Goal: Task Accomplishment & Management: Use online tool/utility

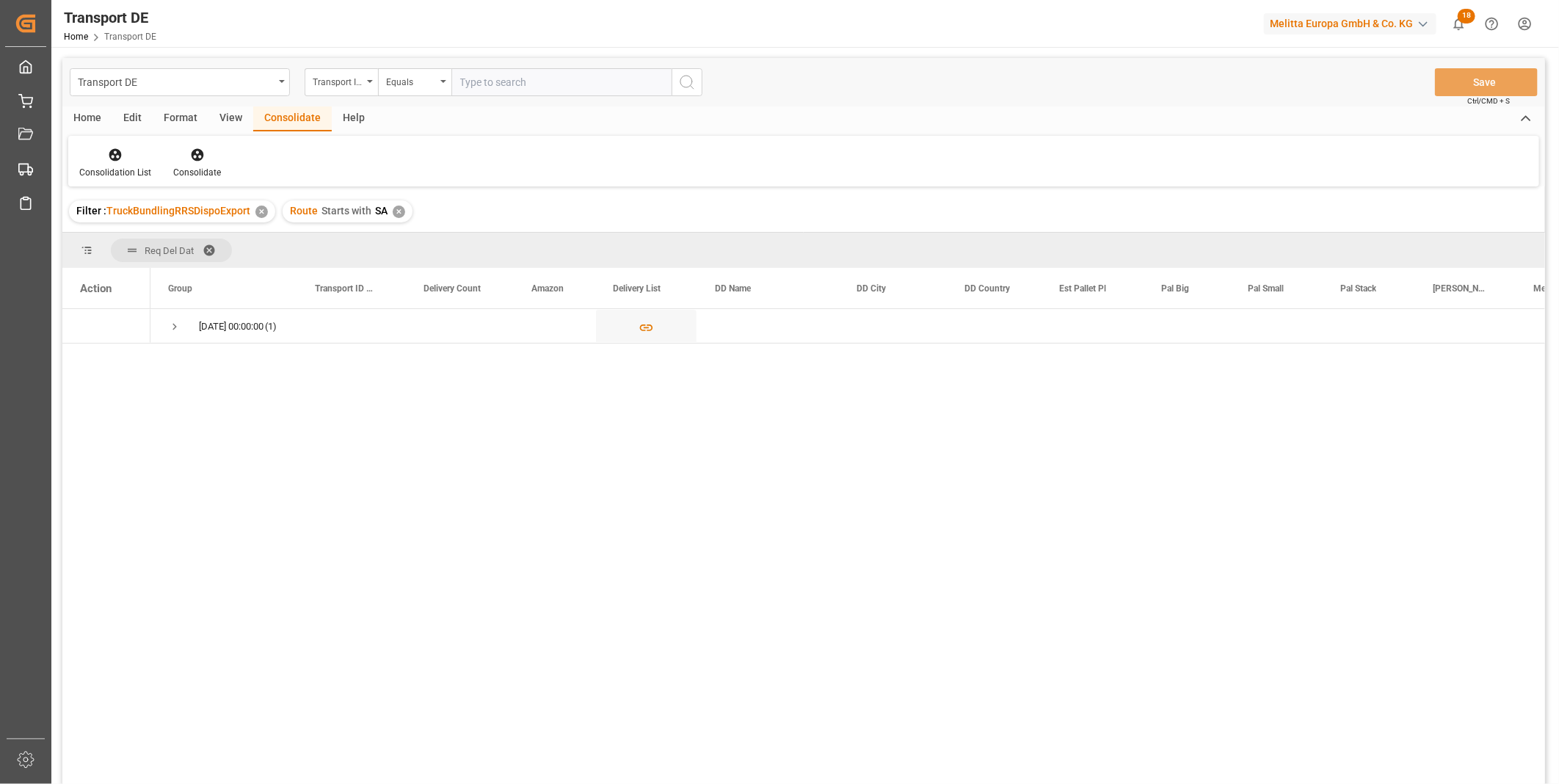
click at [394, 215] on div "✕" at bounding box center [399, 212] width 13 height 13
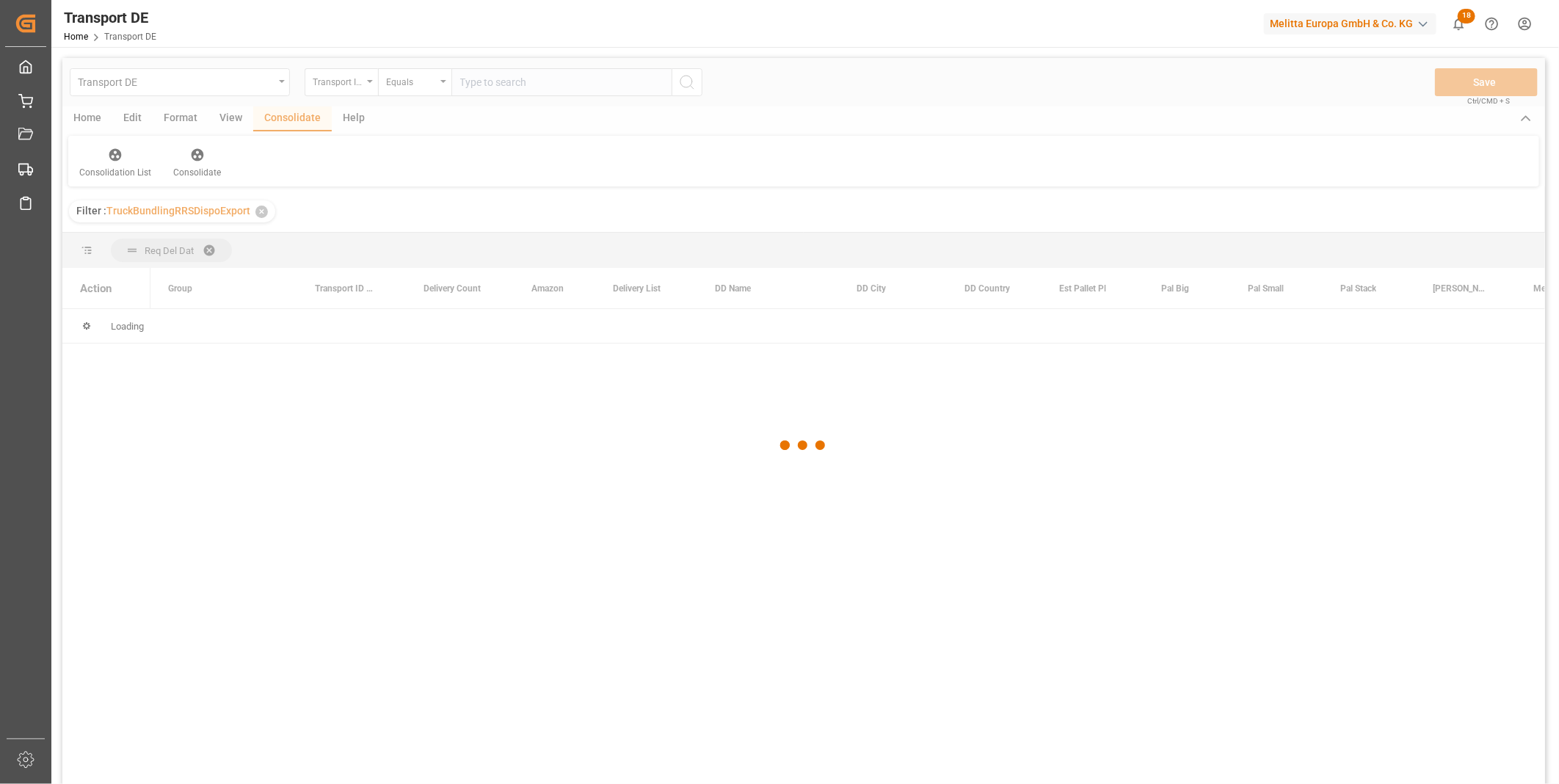
click at [340, 90] on div at bounding box center [804, 445] width 1482 height 775
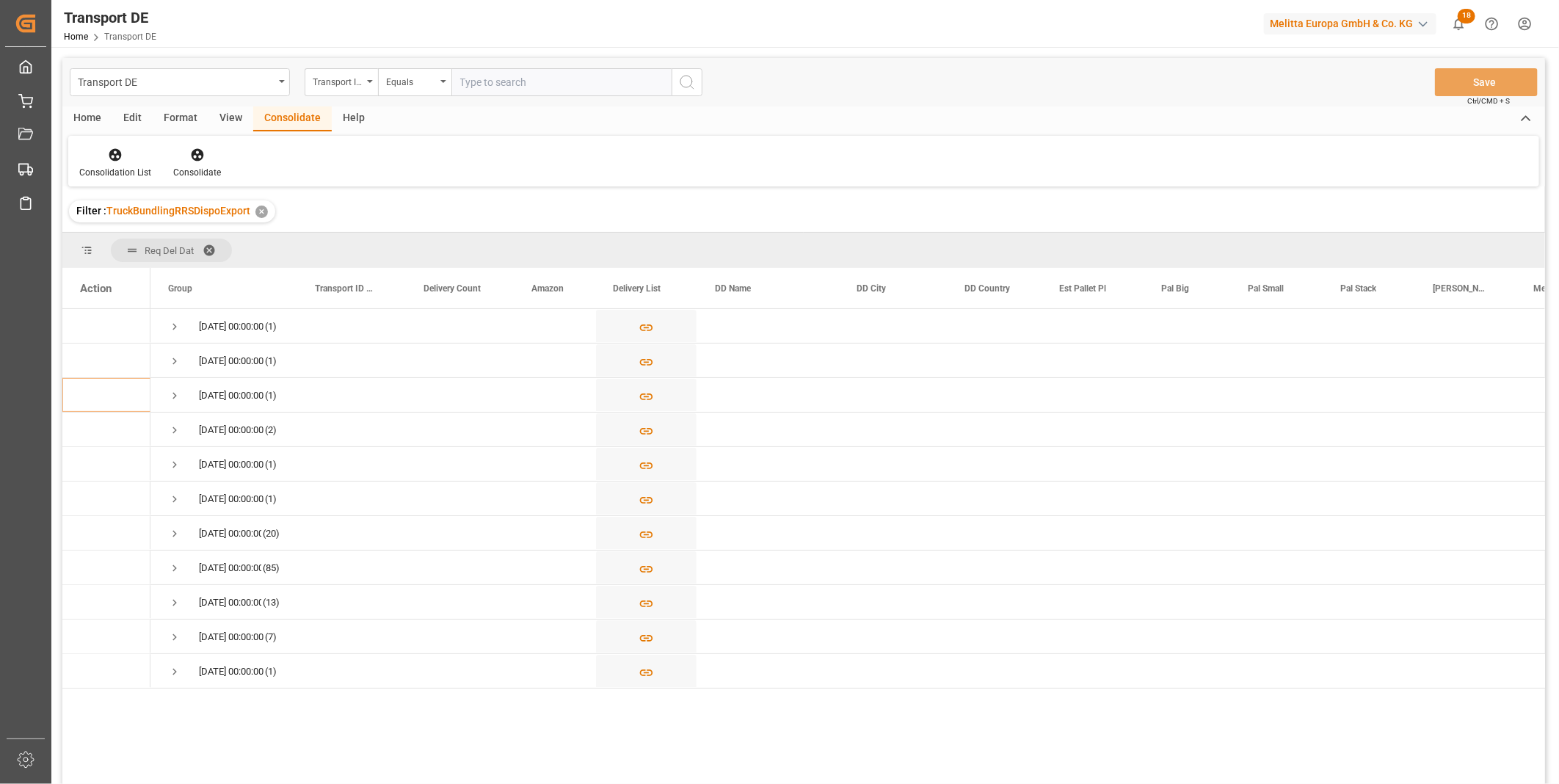
click at [340, 90] on div "Transport ID Logward" at bounding box center [341, 82] width 74 height 28
type input "Route"
click at [389, 148] on div "Route" at bounding box center [414, 149] width 218 height 31
click at [396, 92] on div "Equals" at bounding box center [415, 82] width 74 height 28
click at [420, 241] on div "Starts with" at bounding box center [488, 242] width 218 height 31
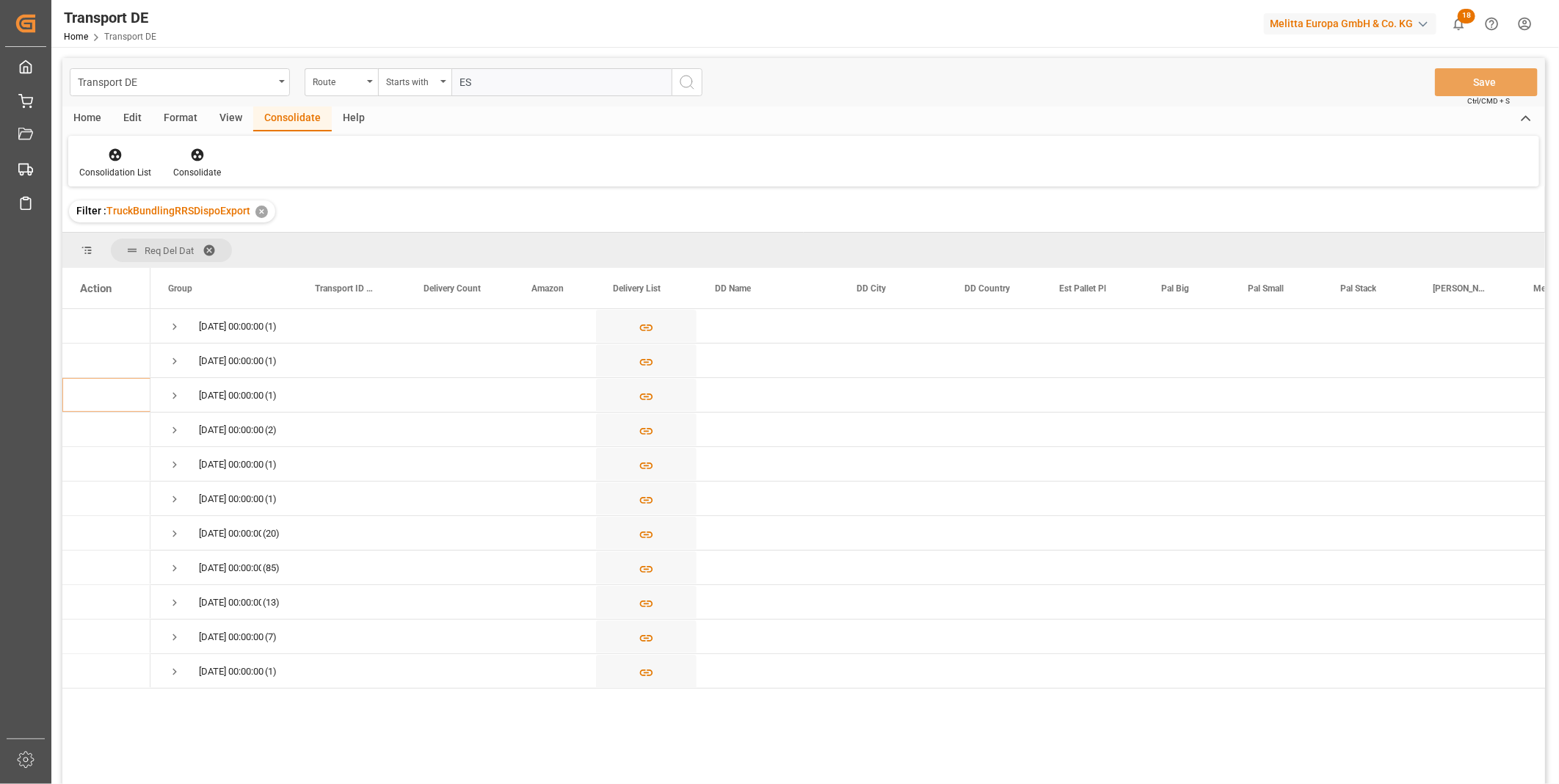
type input "ES"
click at [689, 78] on icon "search button" at bounding box center [686, 82] width 18 height 18
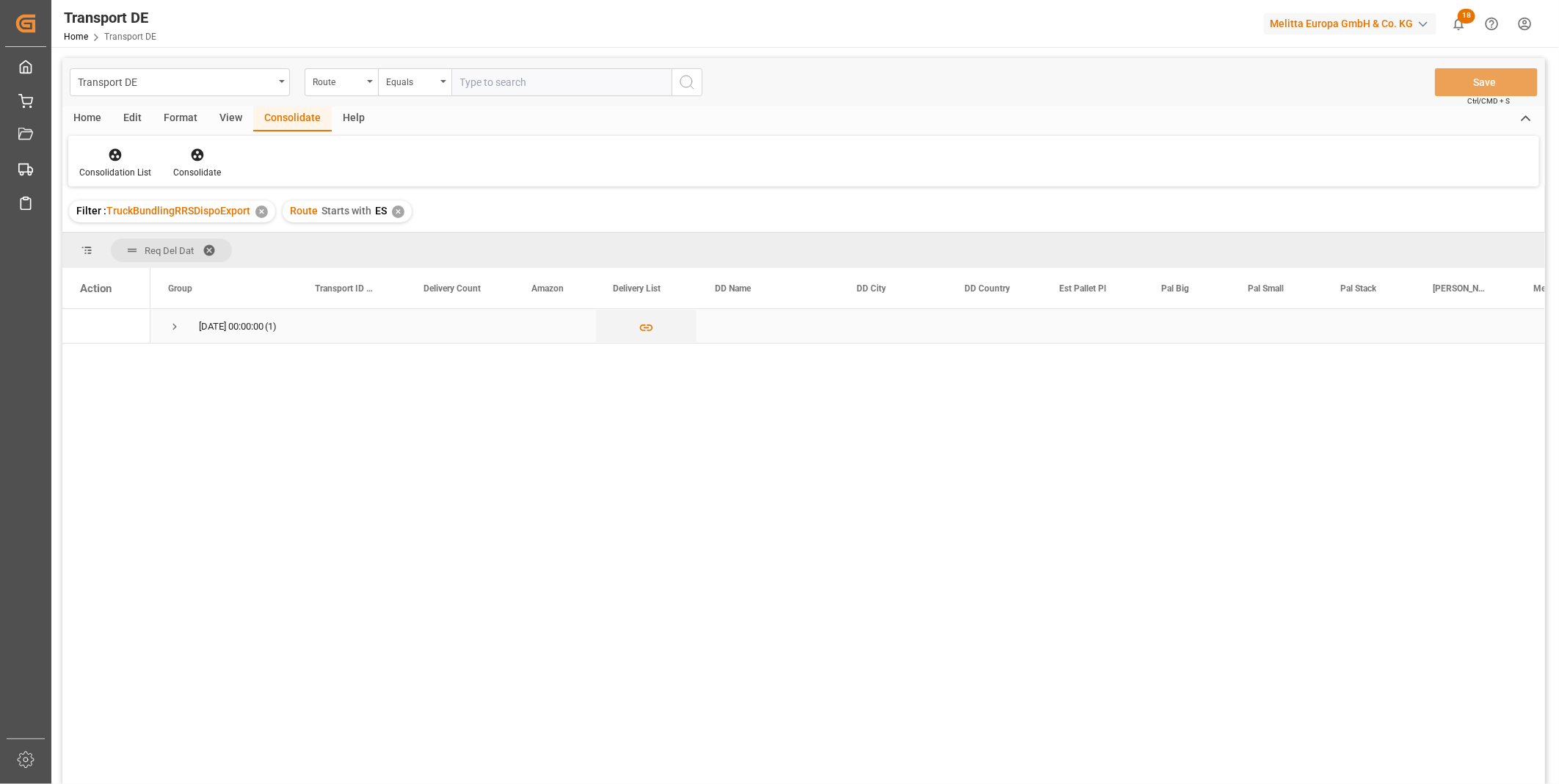
click at [169, 324] on span "Press SPACE to select this row." at bounding box center [175, 326] width 13 height 13
click at [89, 359] on input "Press Space to toggle row selection (unchecked)" at bounding box center [86, 360] width 13 height 13
checkbox input "true"
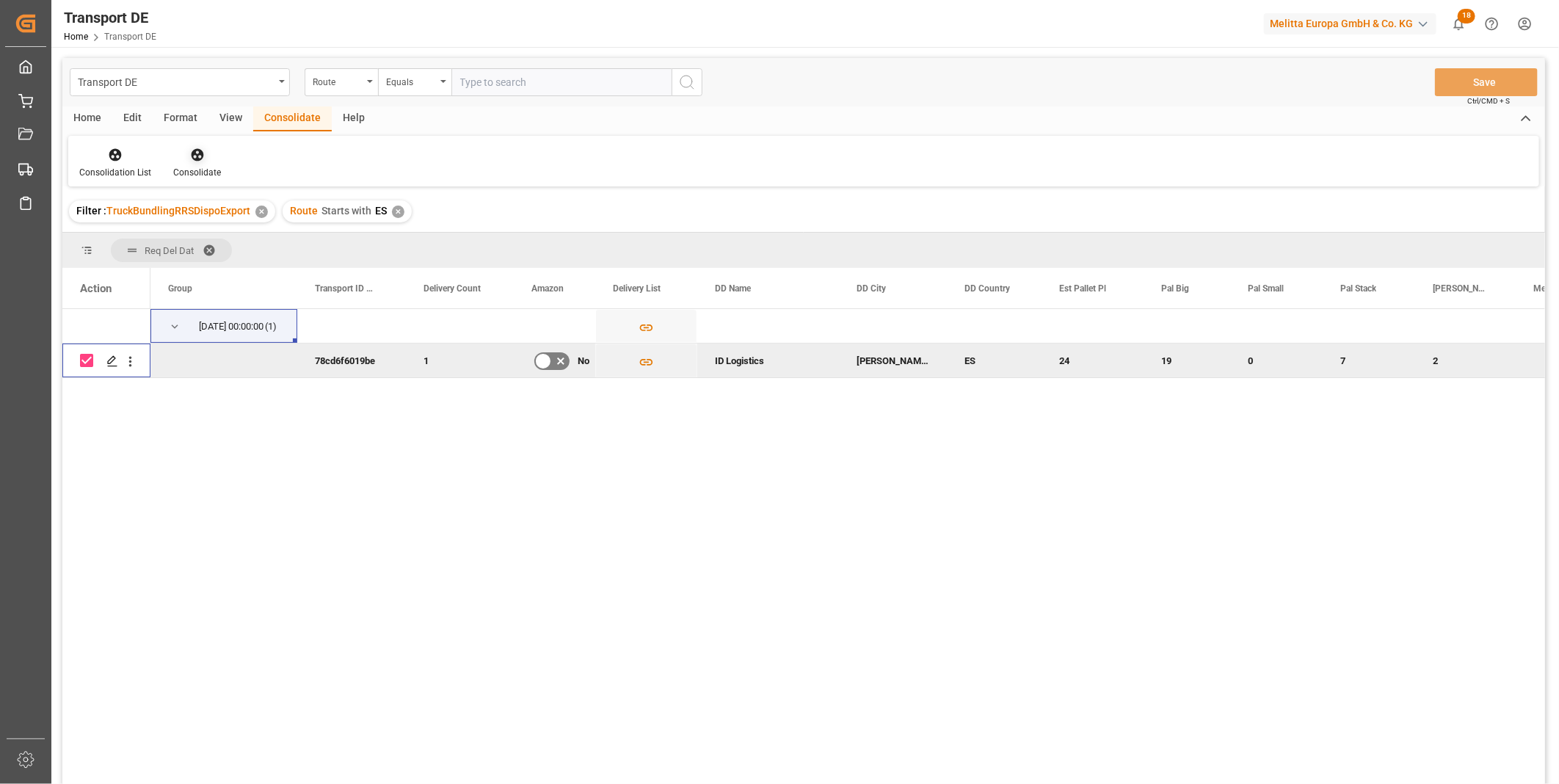
click at [196, 154] on icon at bounding box center [197, 155] width 13 height 13
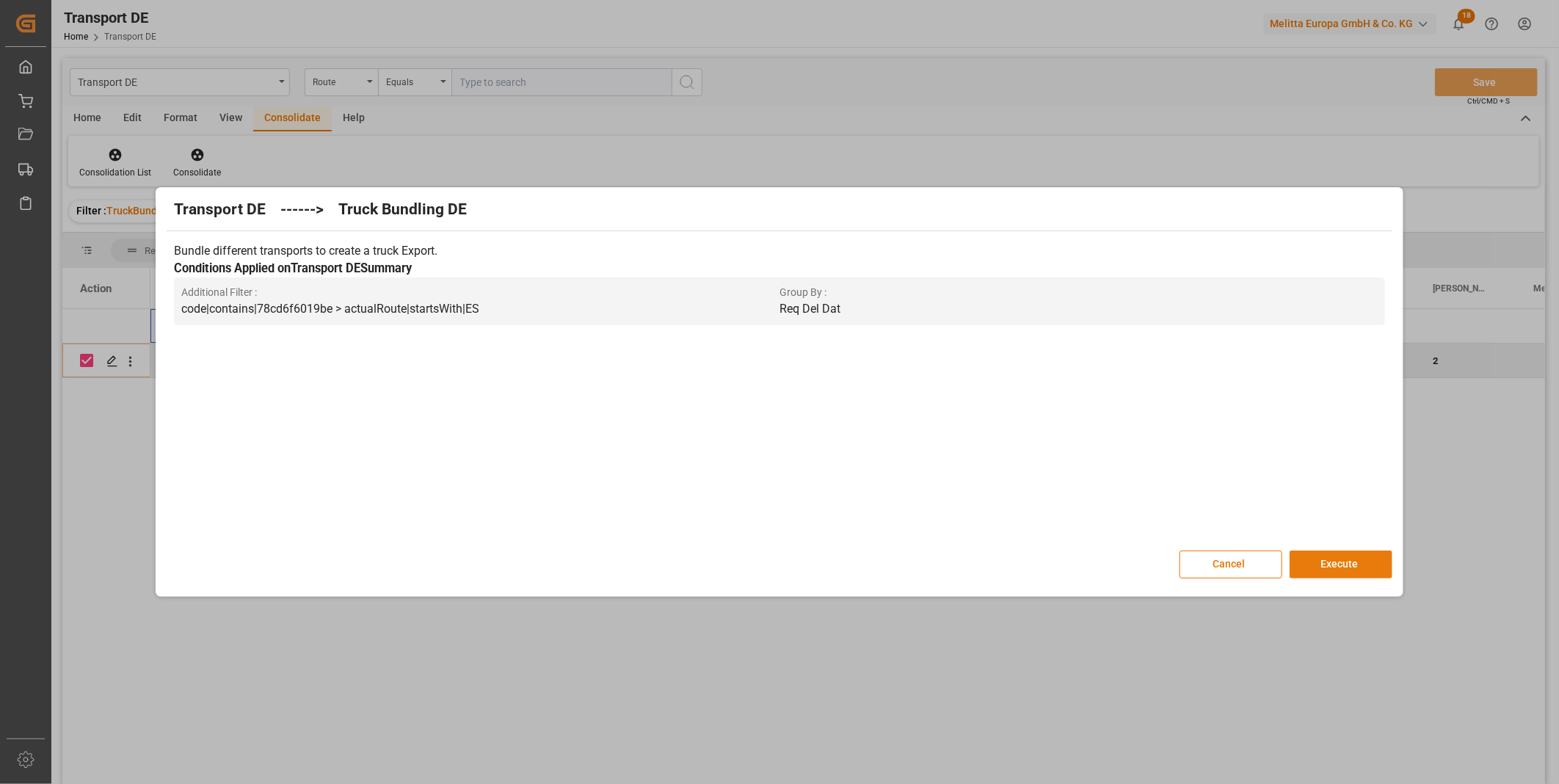
click at [1328, 573] on button "Execute" at bounding box center [1341, 564] width 103 height 28
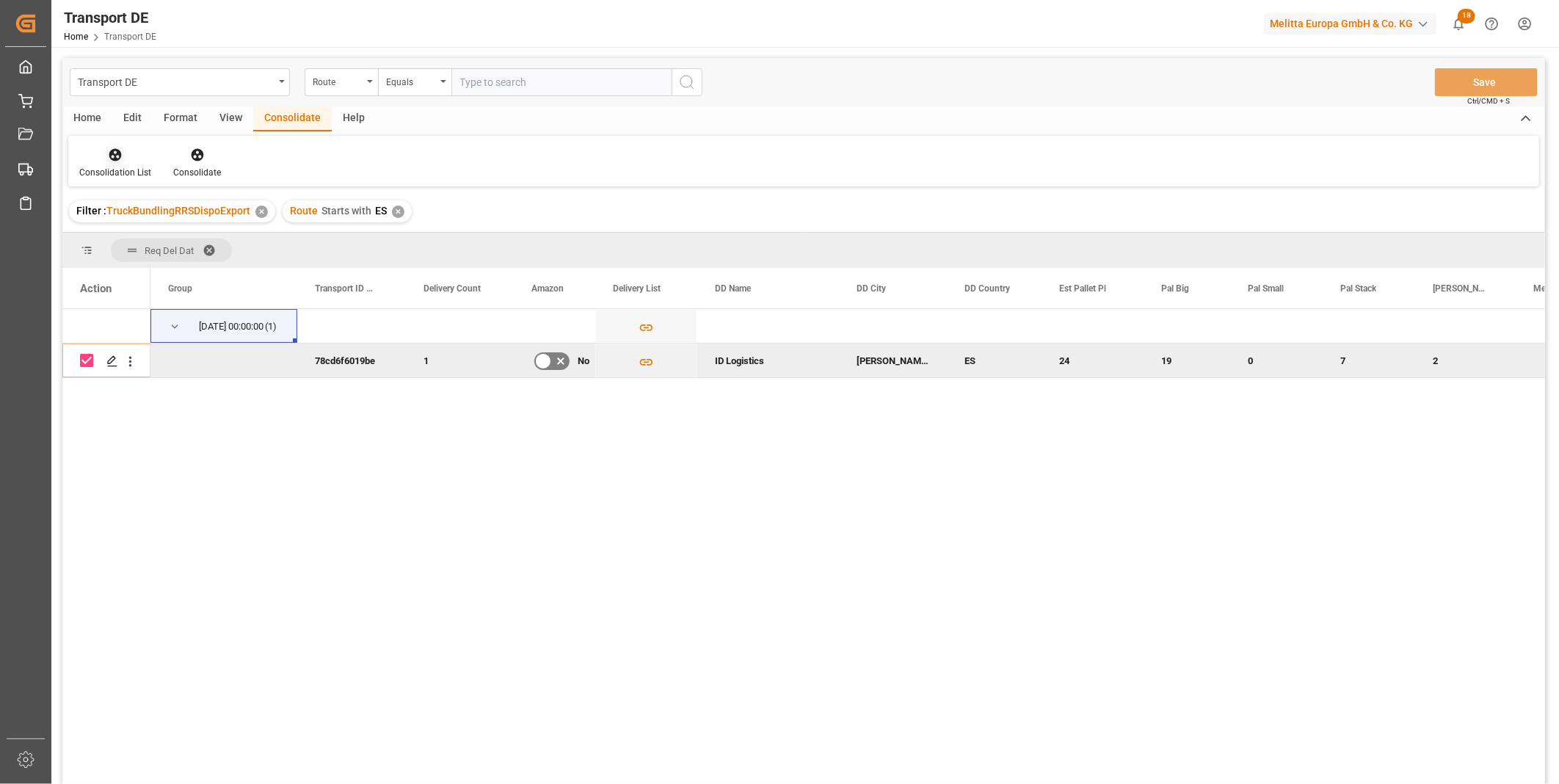
click at [130, 169] on div "Consolidation List" at bounding box center [115, 172] width 72 height 13
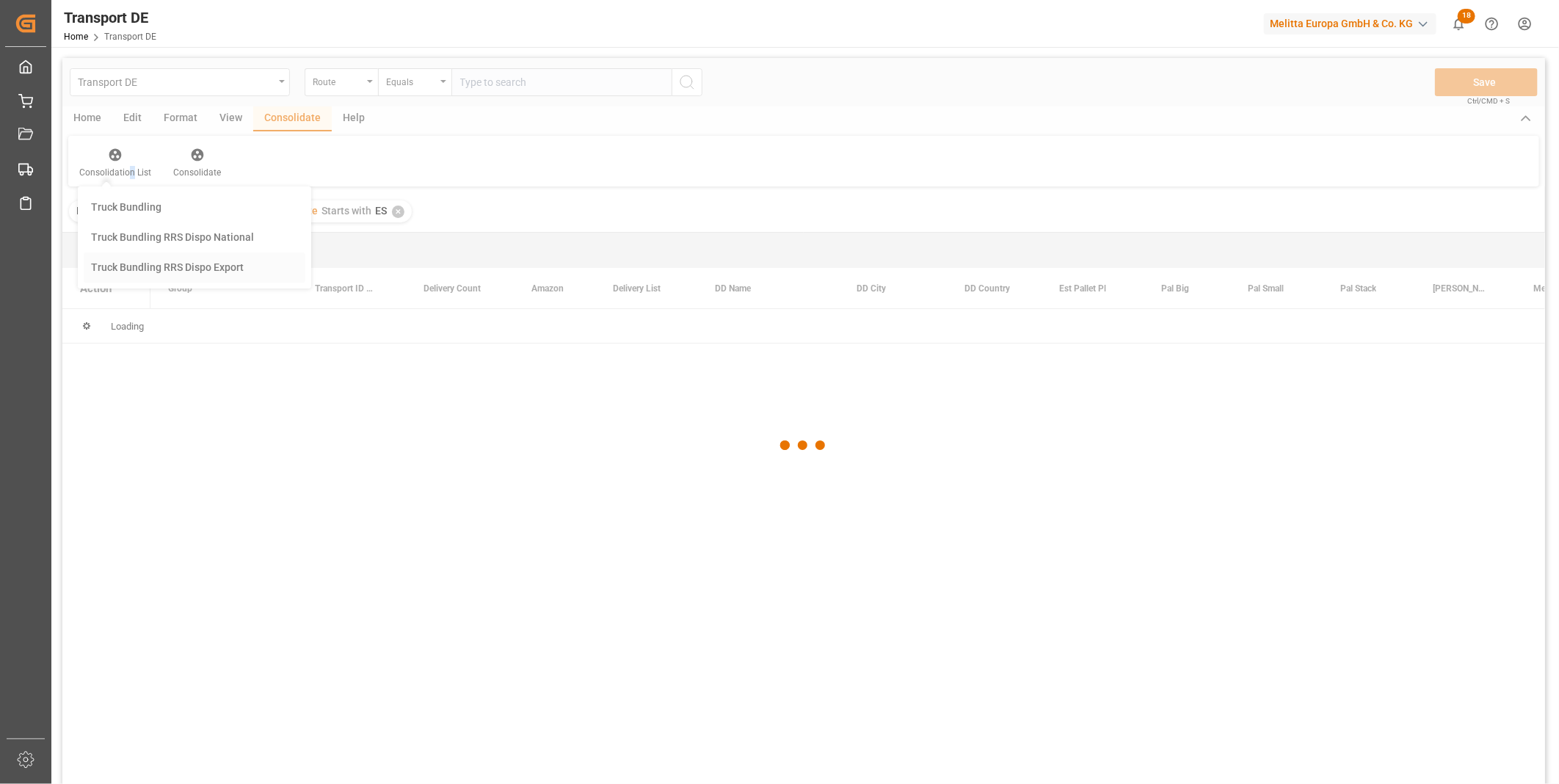
drag, startPoint x: 130, startPoint y: 169, endPoint x: 192, endPoint y: 265, distance: 114.3
click at [192, 265] on div "Transport DE Route Equals Save Ctrl/CMD + S Home Edit Format View Consolidate H…" at bounding box center [804, 440] width 1482 height 764
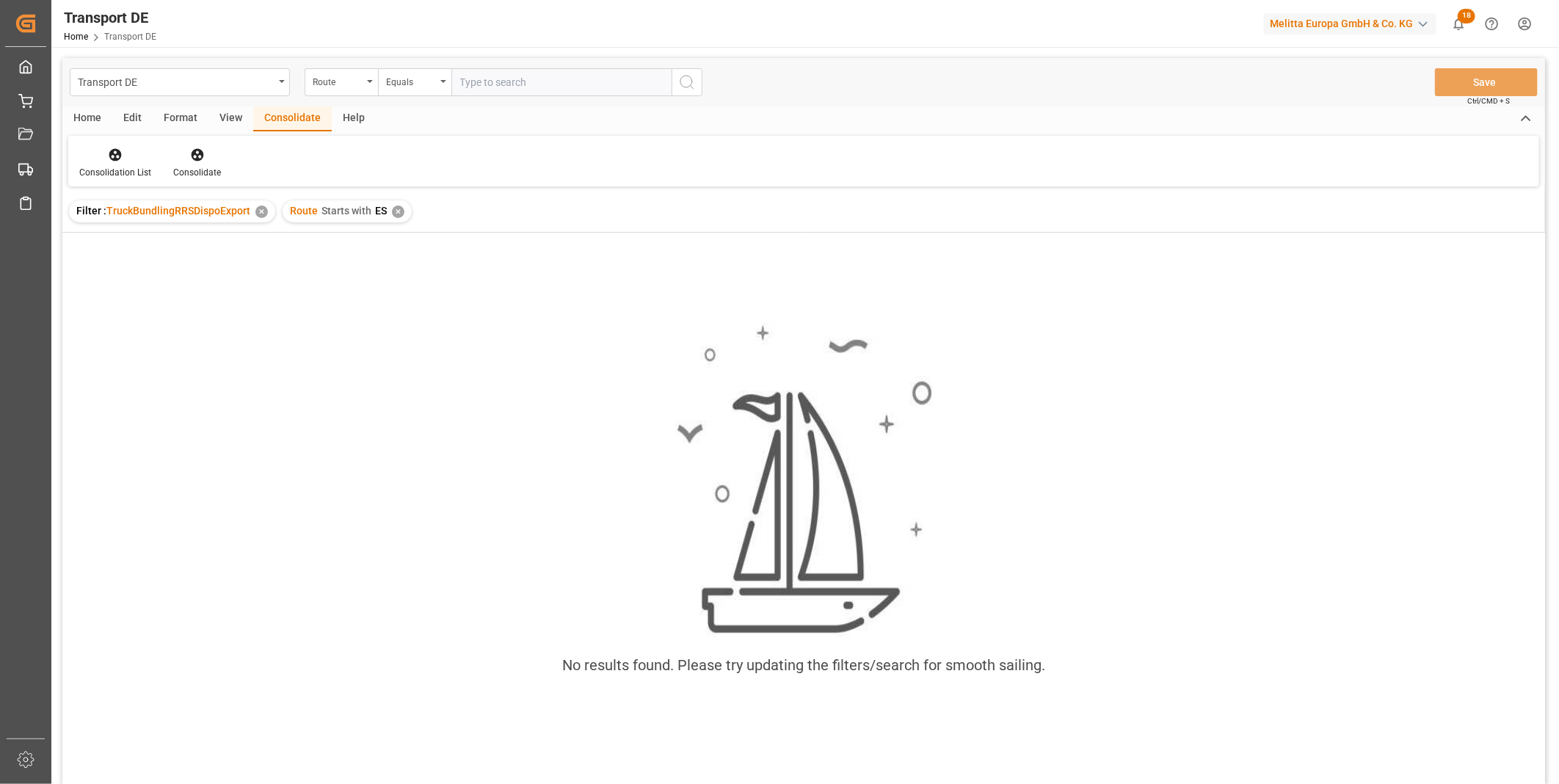
click at [405, 209] on div "Route Starts with ES ✕" at bounding box center [347, 211] width 129 height 22
click at [401, 208] on div "Route Starts with ES ✕" at bounding box center [347, 211] width 129 height 22
click at [383, 209] on span "ES" at bounding box center [380, 210] width 12 height 12
click at [392, 210] on div "✕" at bounding box center [398, 212] width 13 height 13
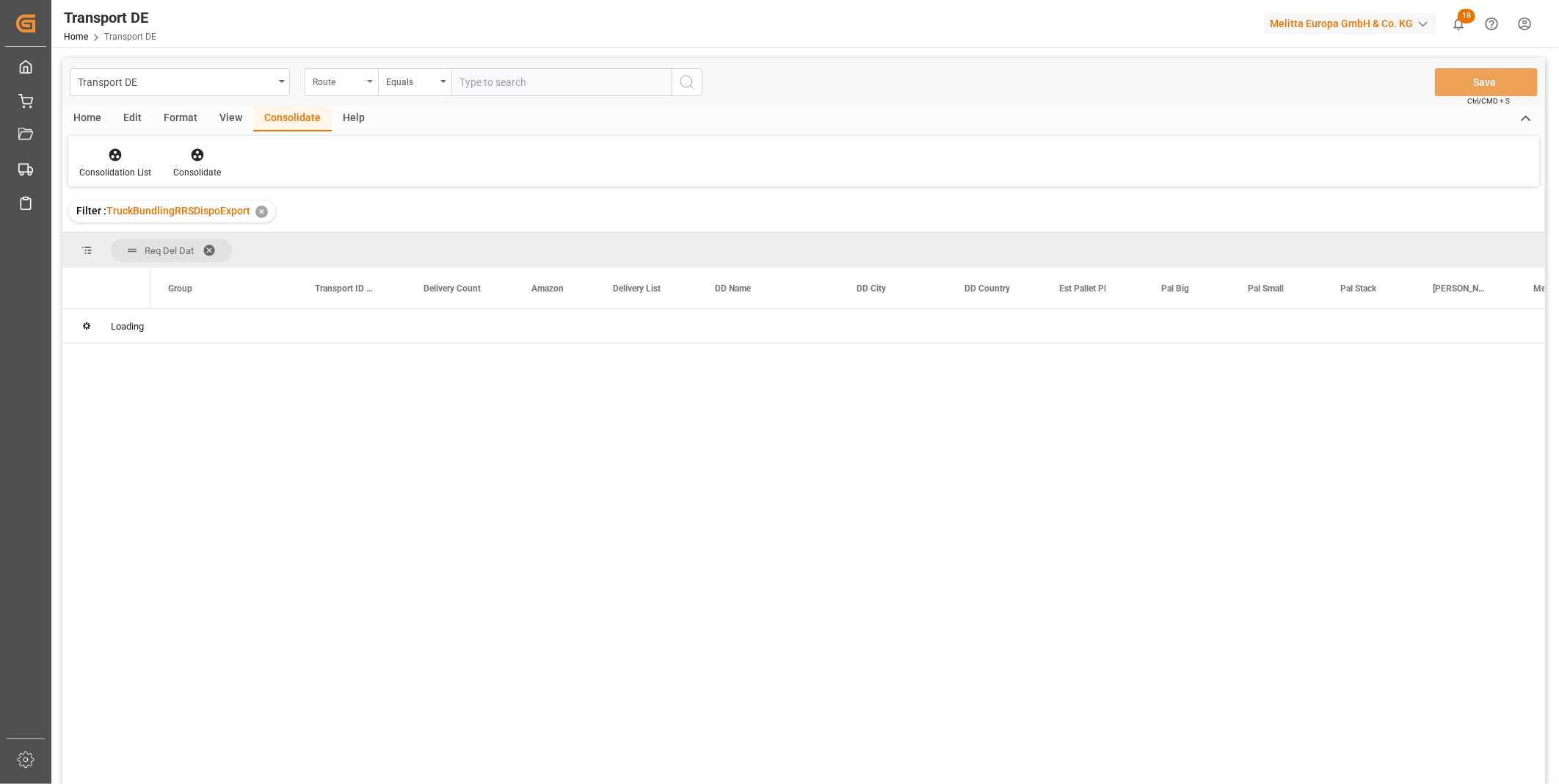
click at [352, 85] on div "Route" at bounding box center [337, 81] width 50 height 17
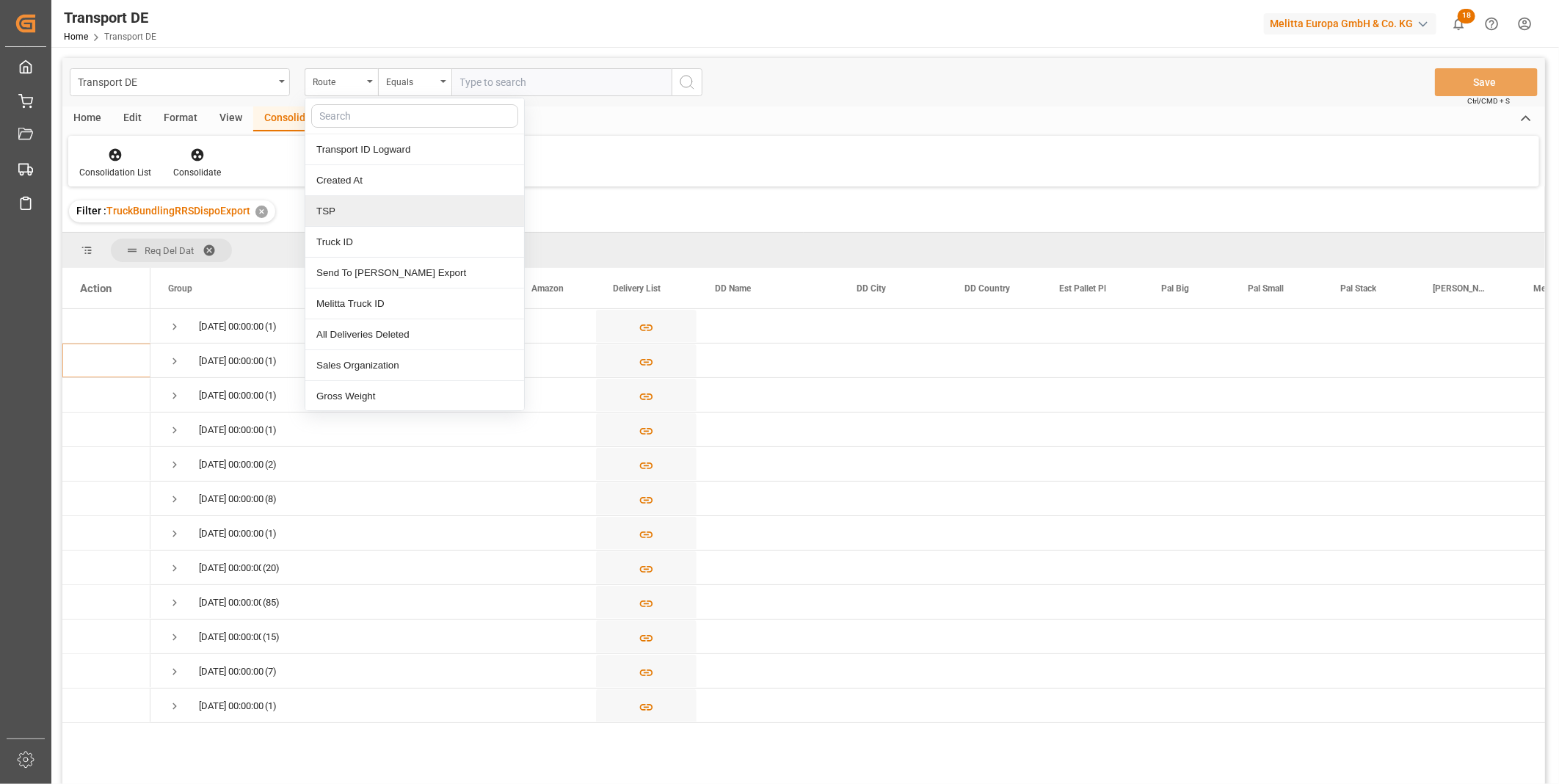
click at [358, 214] on div "TSP" at bounding box center [414, 210] width 218 height 31
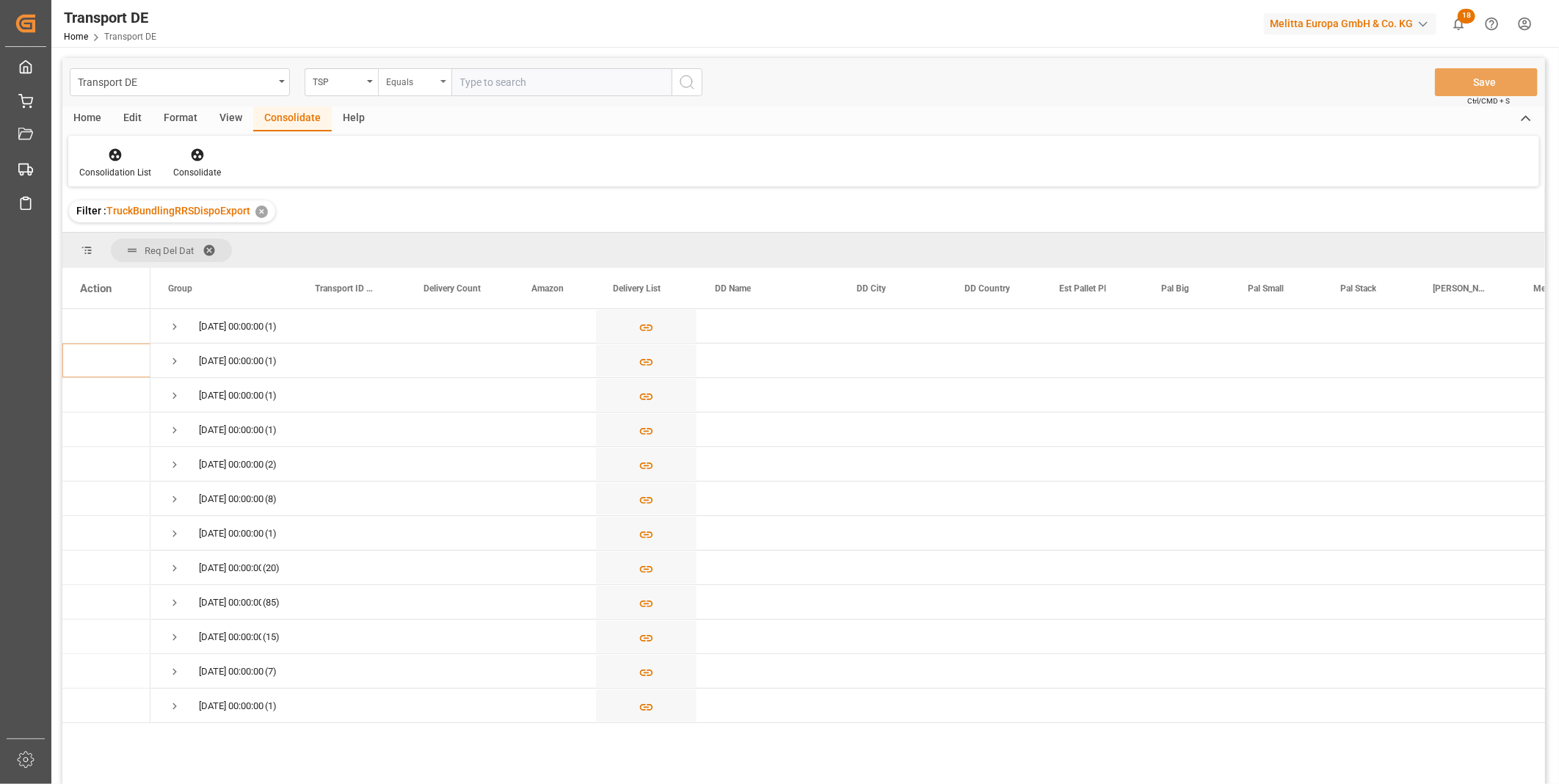
click at [389, 83] on div "Equals" at bounding box center [411, 81] width 50 height 17
click at [489, 257] on div "Ends with" at bounding box center [488, 272] width 218 height 31
drag, startPoint x: 442, startPoint y: 99, endPoint x: 420, endPoint y: 75, distance: 32.6
click at [441, 98] on div "Transport DE TSP Ends with Save Ctrl/CMD + S" at bounding box center [804, 82] width 1482 height 49
click at [420, 75] on div "Ends with" at bounding box center [411, 81] width 50 height 17
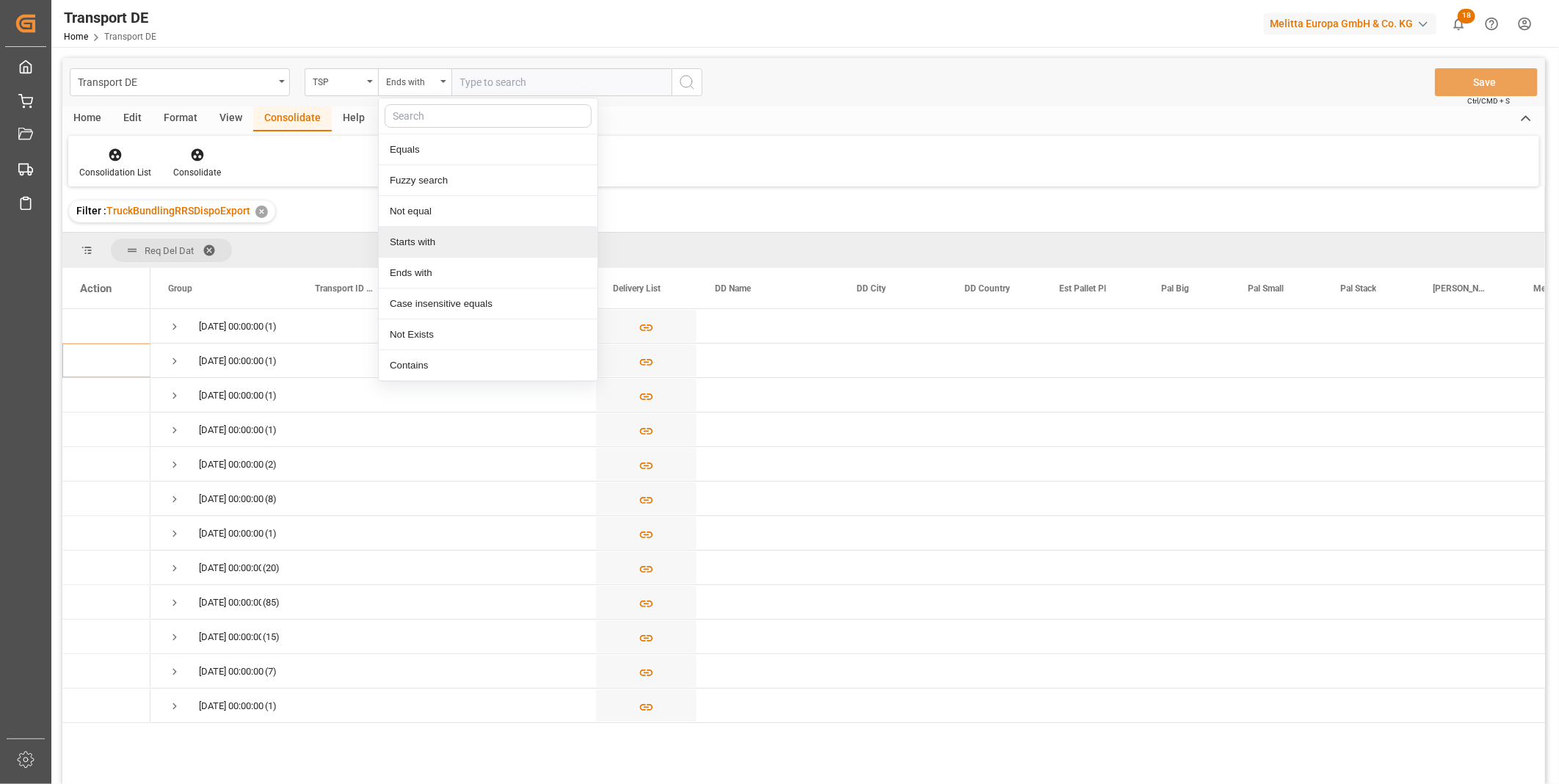
click at [434, 227] on div "Starts with" at bounding box center [488, 242] width 218 height 31
type input "Van R"
click at [680, 77] on icon "search button" at bounding box center [686, 82] width 18 height 18
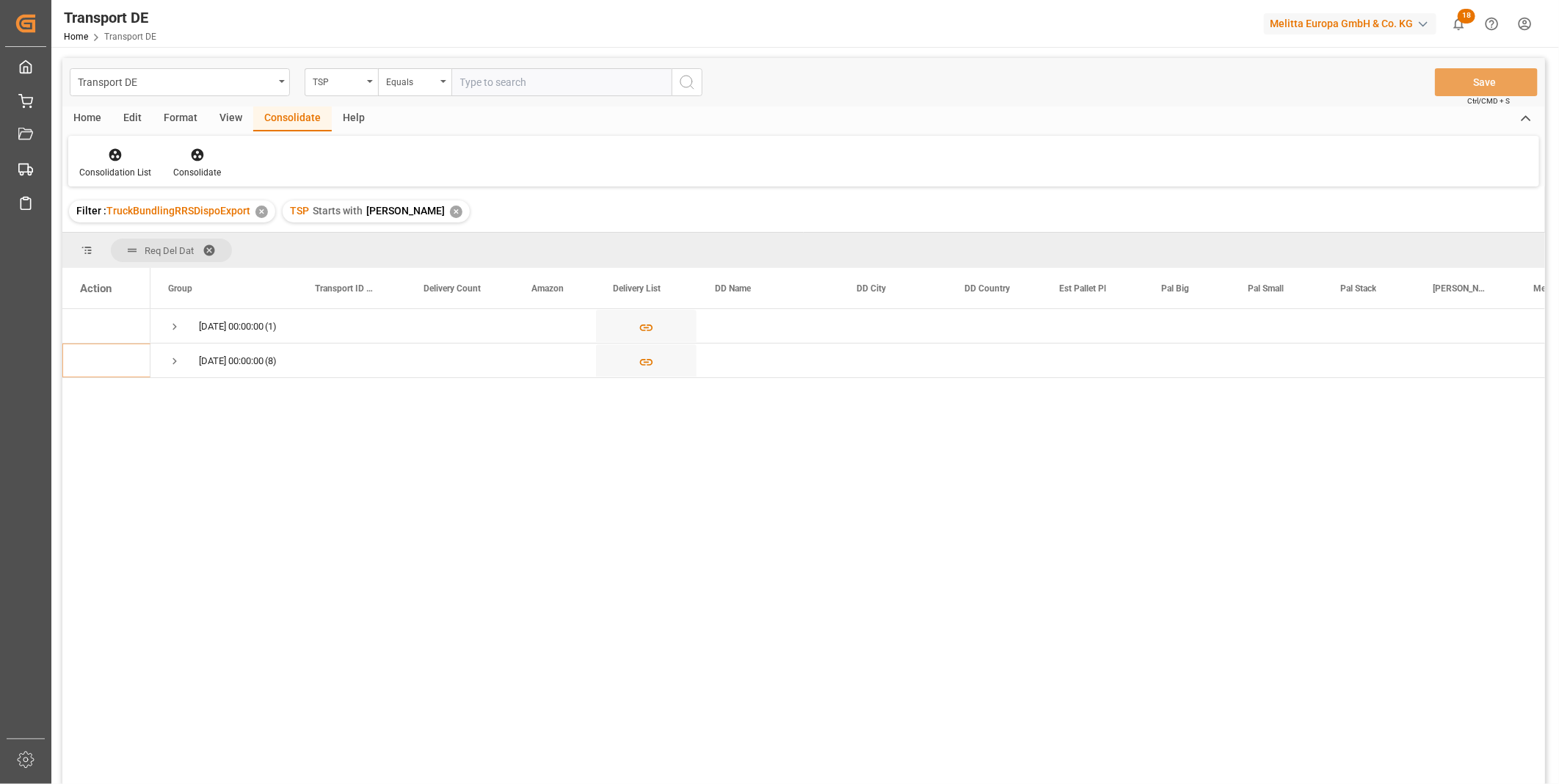
click at [65, 118] on div "Home" at bounding box center [88, 119] width 50 height 25
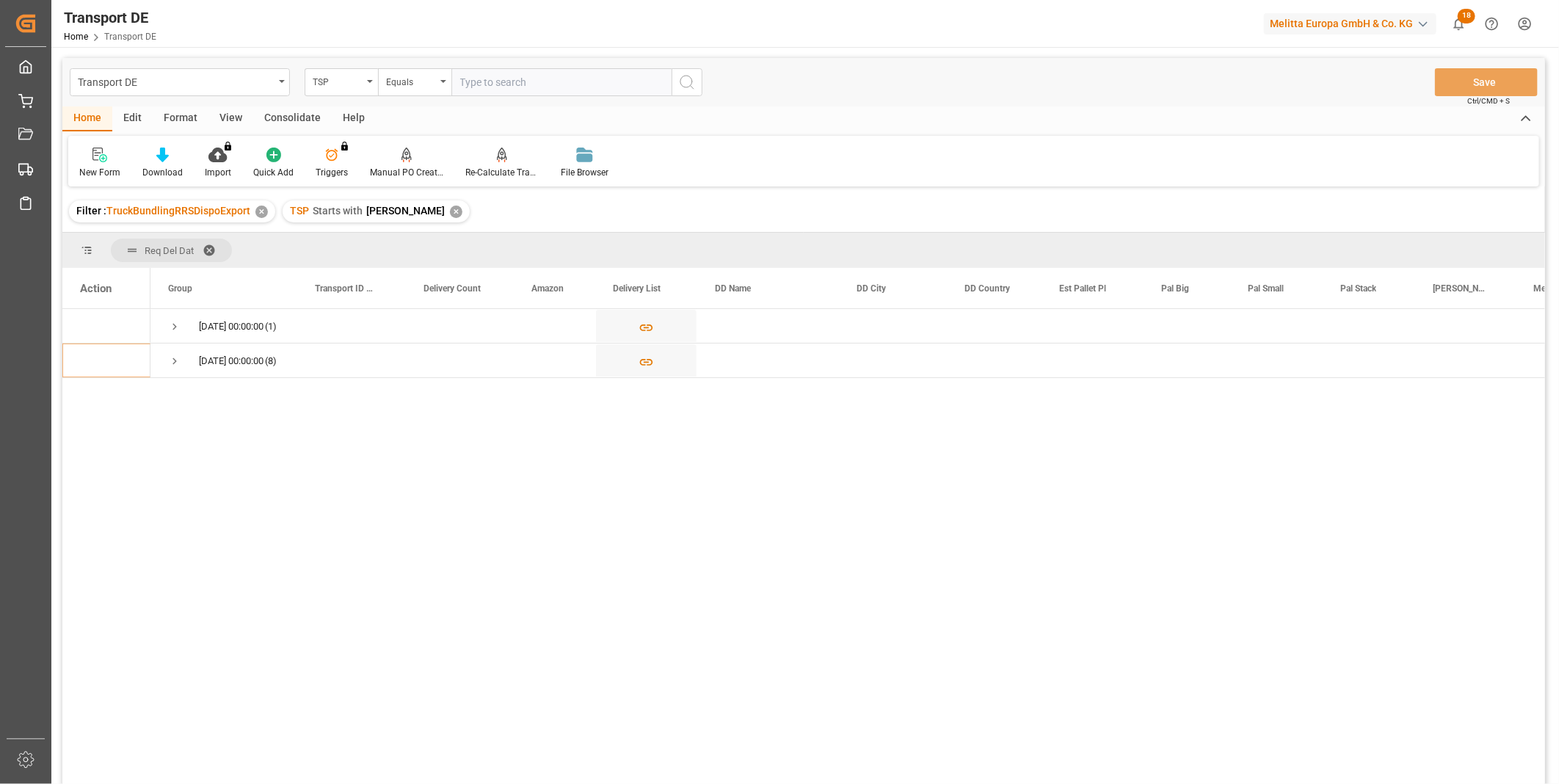
click at [165, 143] on div "New Form Download Import You don't have permission for this feature. Contact ad…" at bounding box center [803, 160] width 1471 height 51
click at [164, 147] on div at bounding box center [163, 155] width 41 height 16
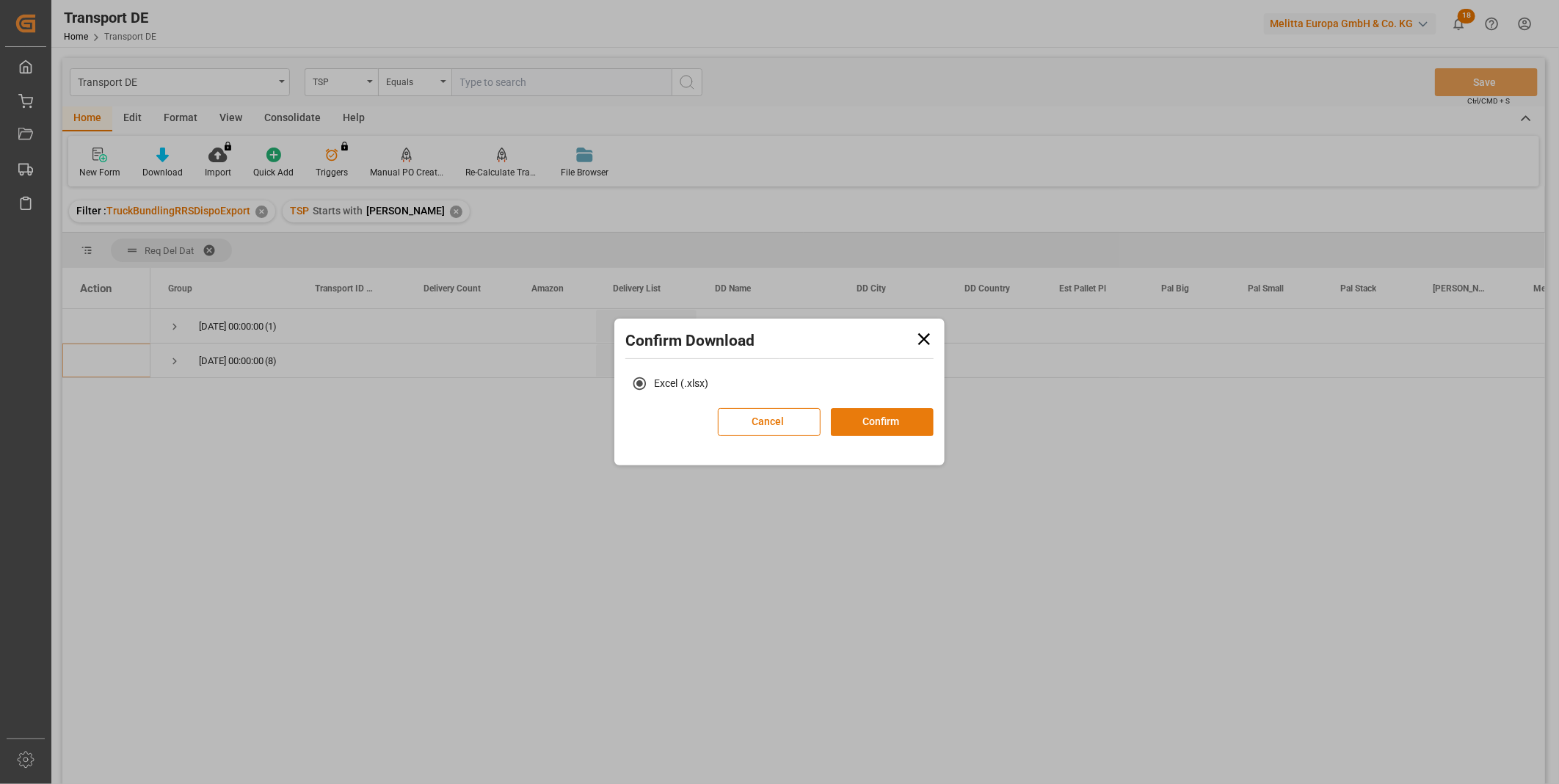
click at [902, 415] on button "Confirm" at bounding box center [882, 422] width 103 height 28
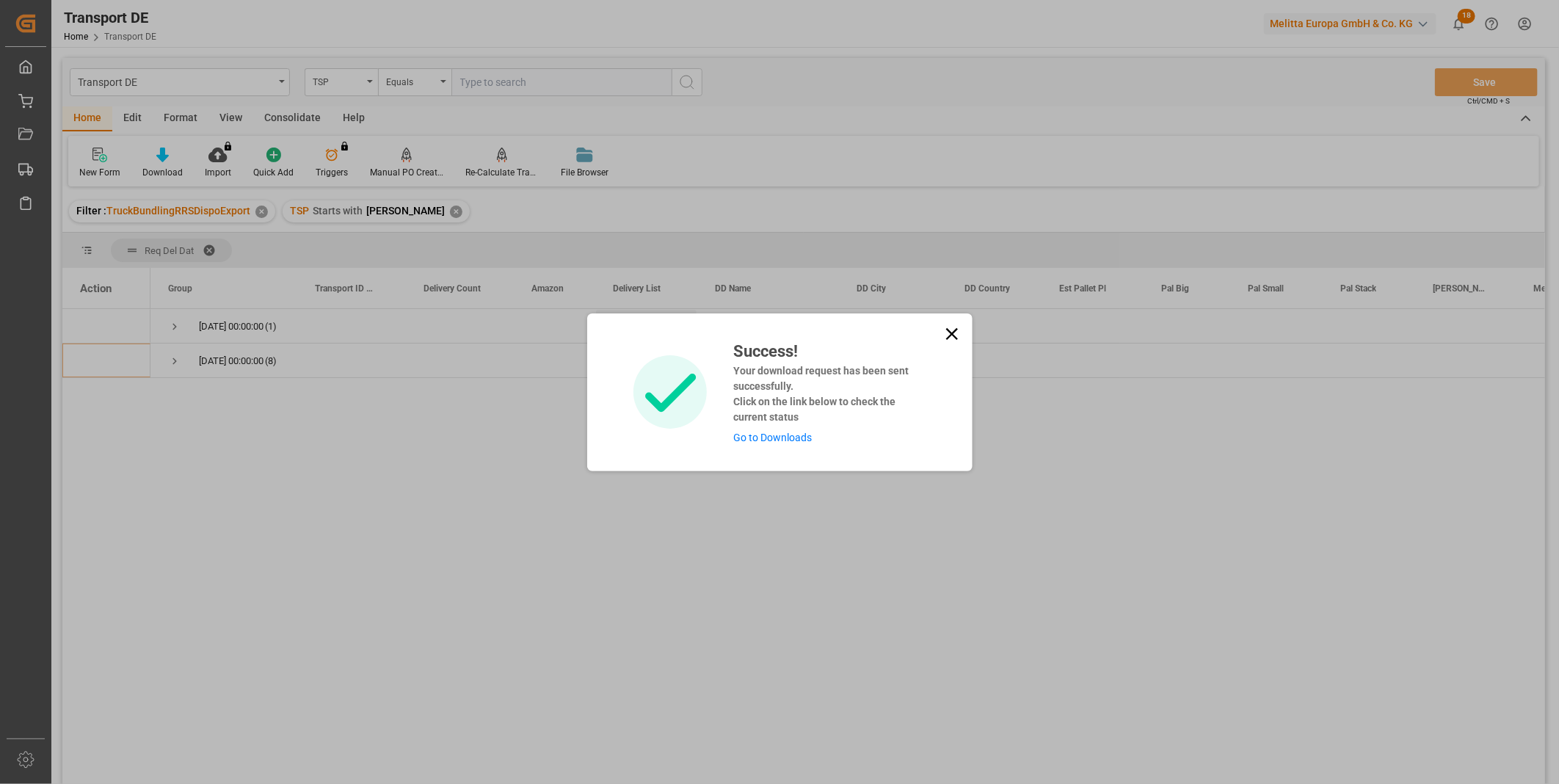
click at [949, 326] on icon at bounding box center [952, 334] width 20 height 20
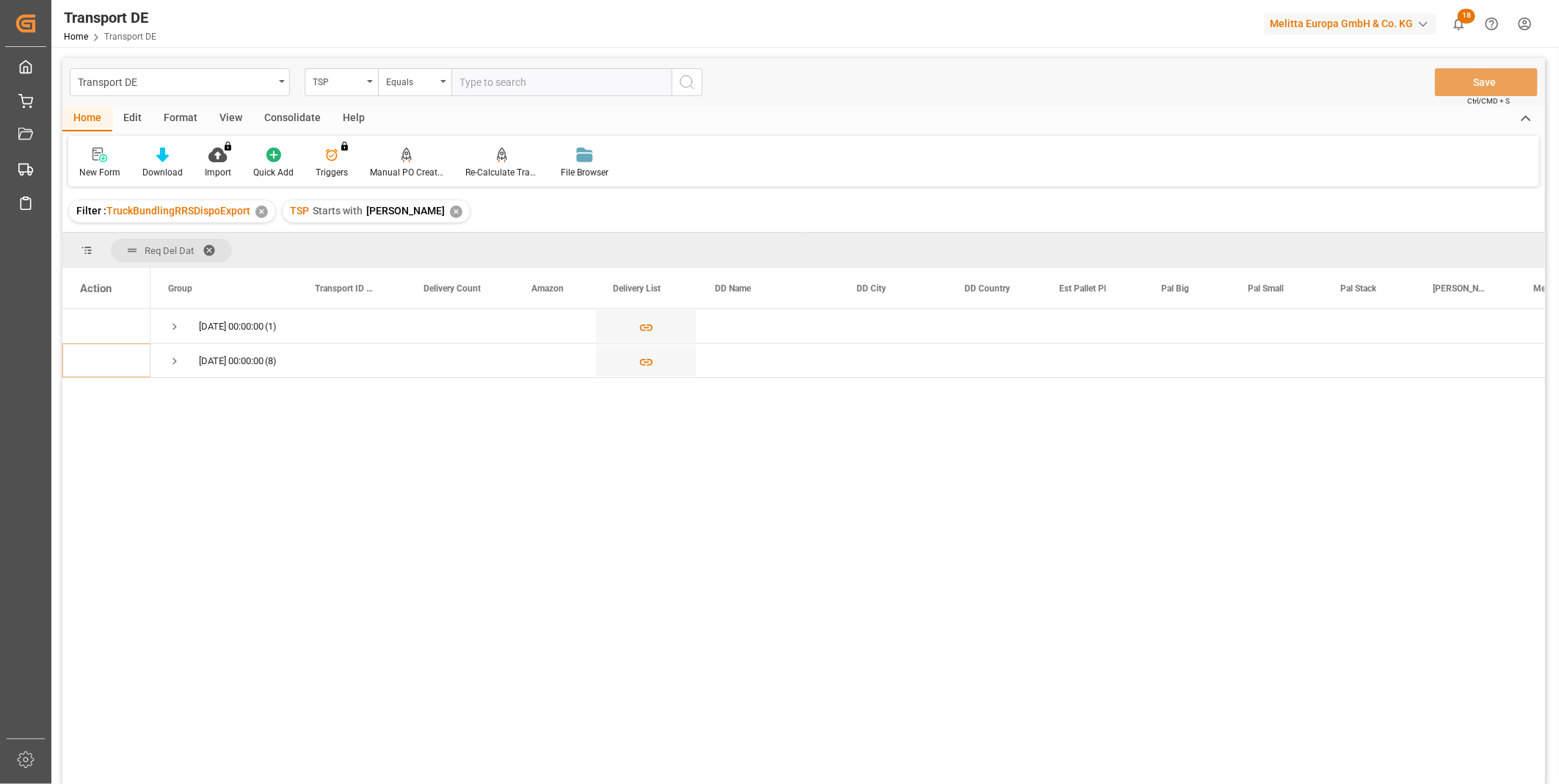
click at [297, 106] on div "Consolidate" at bounding box center [293, 119] width 78 height 25
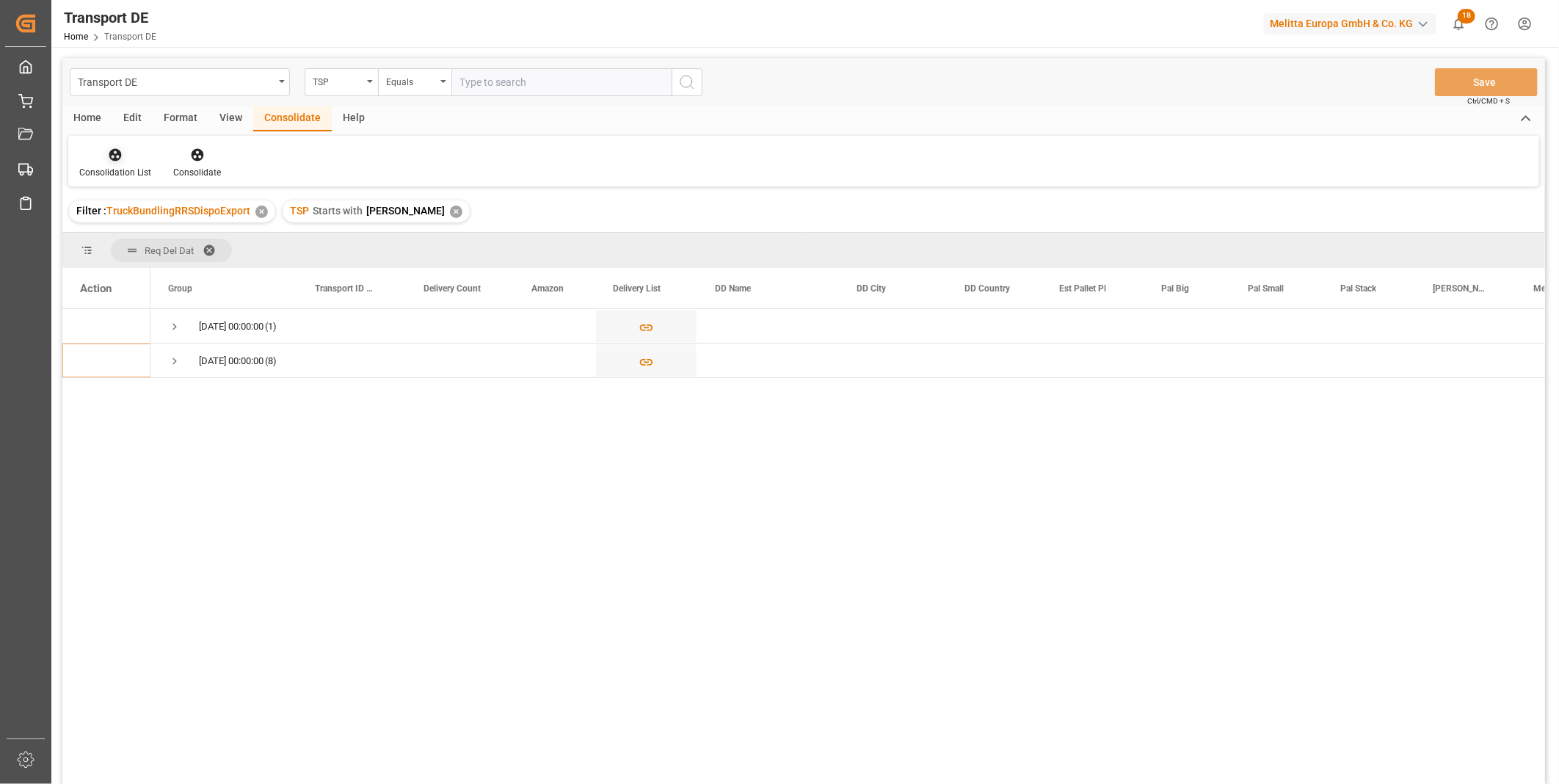
click at [144, 149] on div at bounding box center [115, 155] width 72 height 16
click at [196, 272] on div "Transport DE TSP Equals Save Ctrl/CMD + S Home Edit Format View Consolidate Hel…" at bounding box center [804, 440] width 1482 height 764
click at [166, 322] on div "11.09.2025 00:00:00 (1)" at bounding box center [224, 325] width 147 height 34
click at [171, 322] on span "Press SPACE to select this row." at bounding box center [175, 326] width 13 height 13
click at [171, 397] on span "Press SPACE to select this row." at bounding box center [175, 395] width 13 height 13
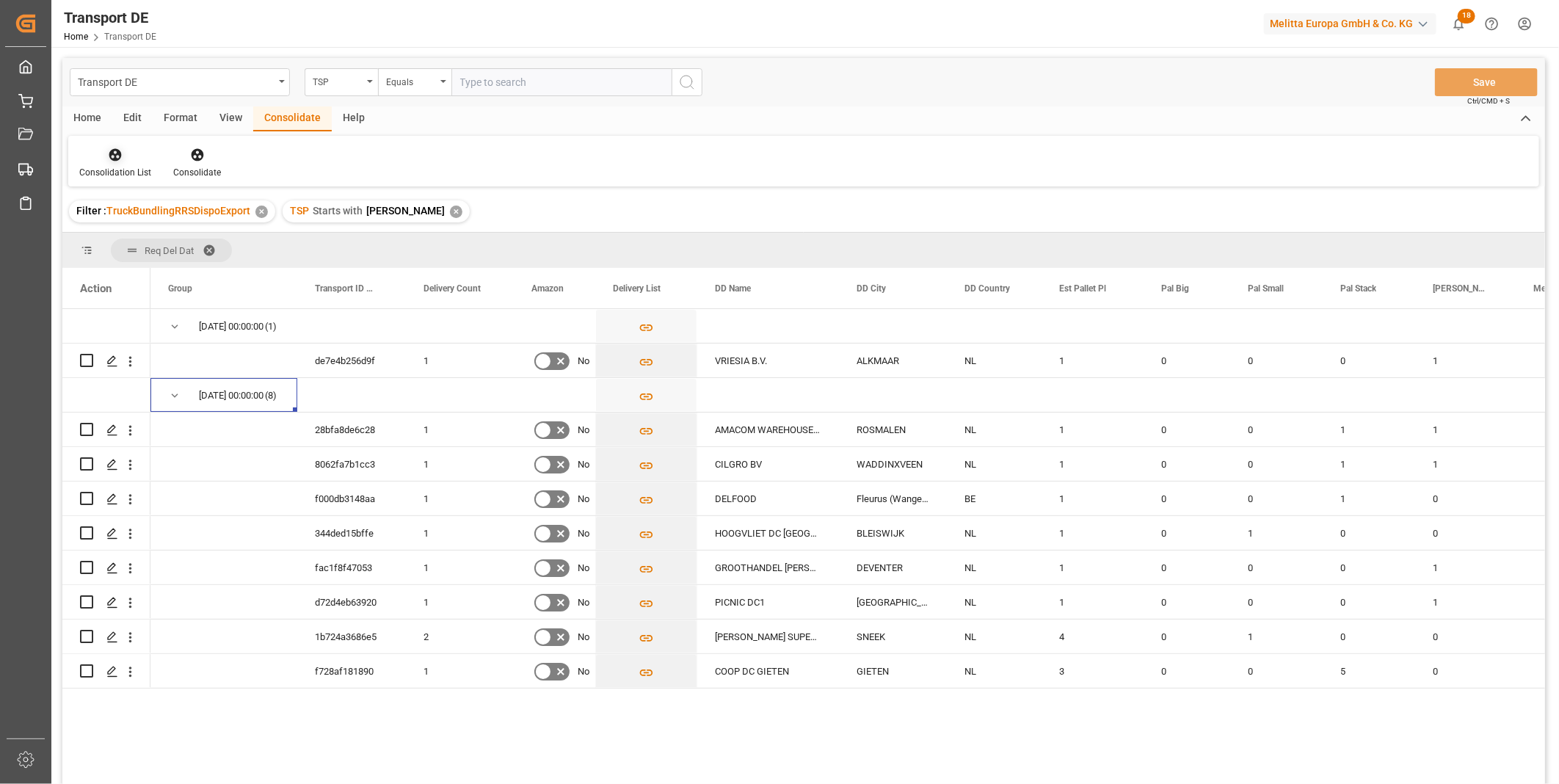
click at [81, 160] on div at bounding box center [115, 155] width 72 height 16
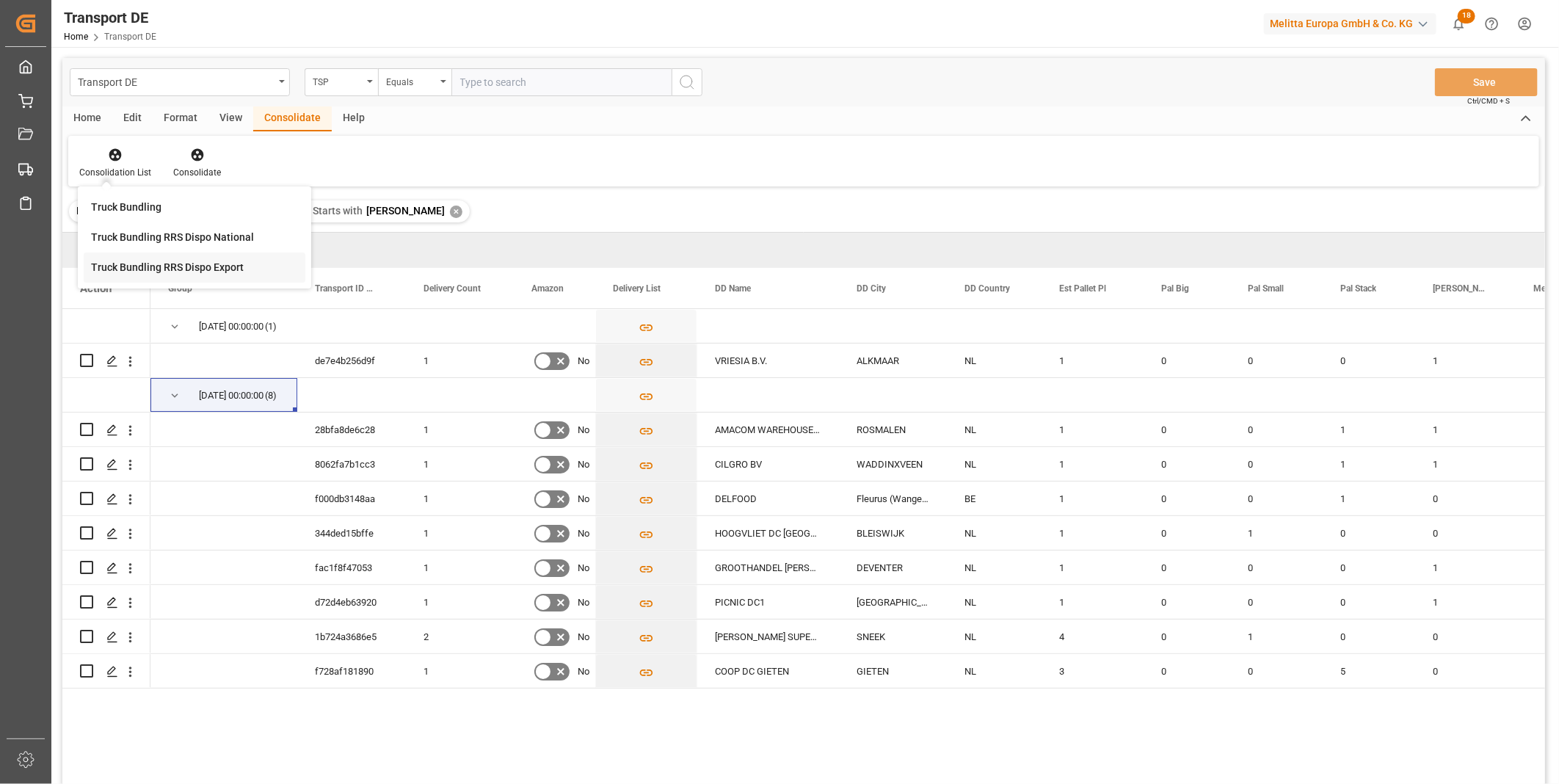
click at [147, 260] on div "Transport DE TSP Equals Save Ctrl/CMD + S Home Edit Format View Consolidate Hel…" at bounding box center [804, 440] width 1482 height 764
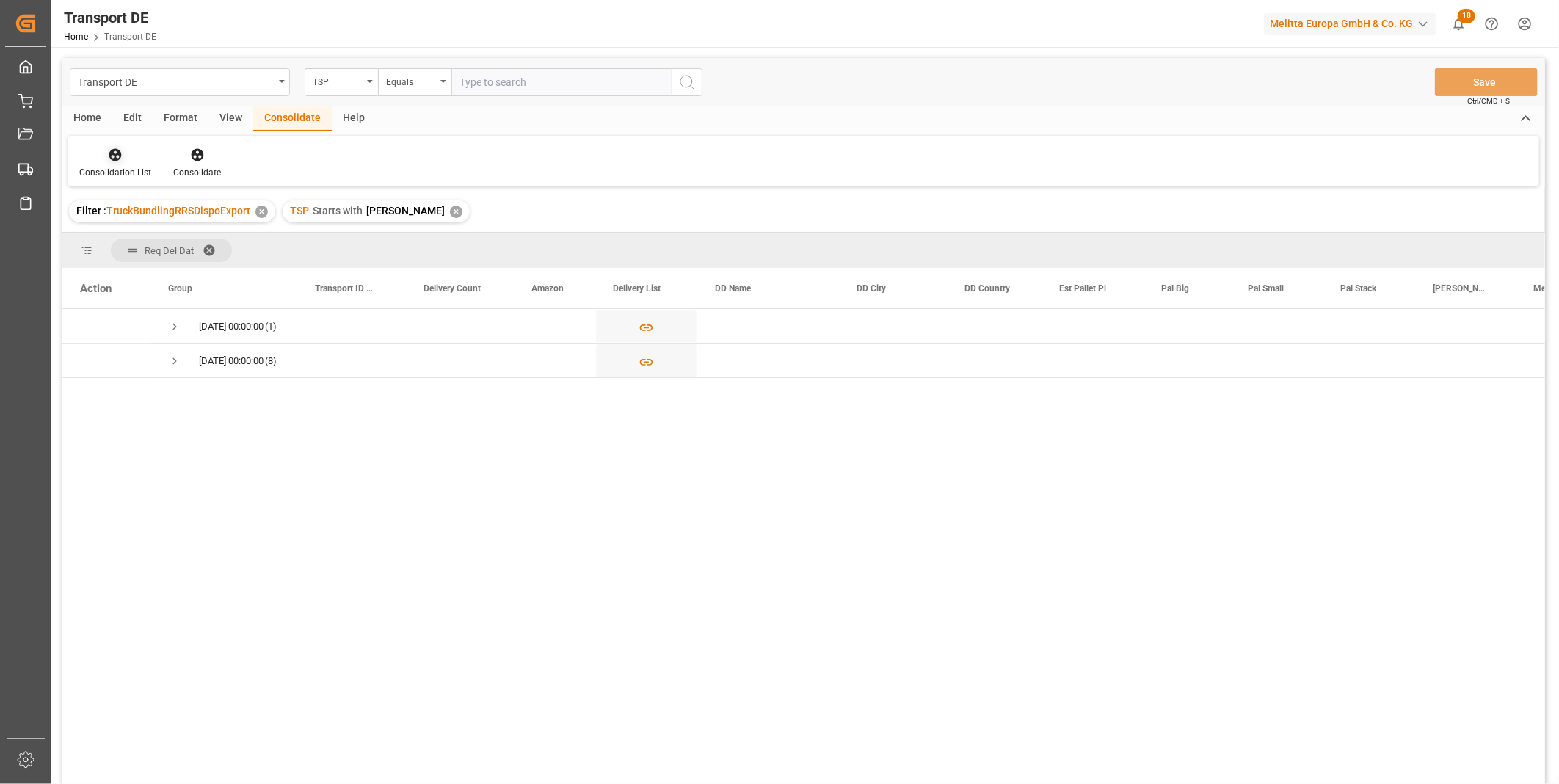
click at [121, 147] on icon at bounding box center [115, 154] width 15 height 15
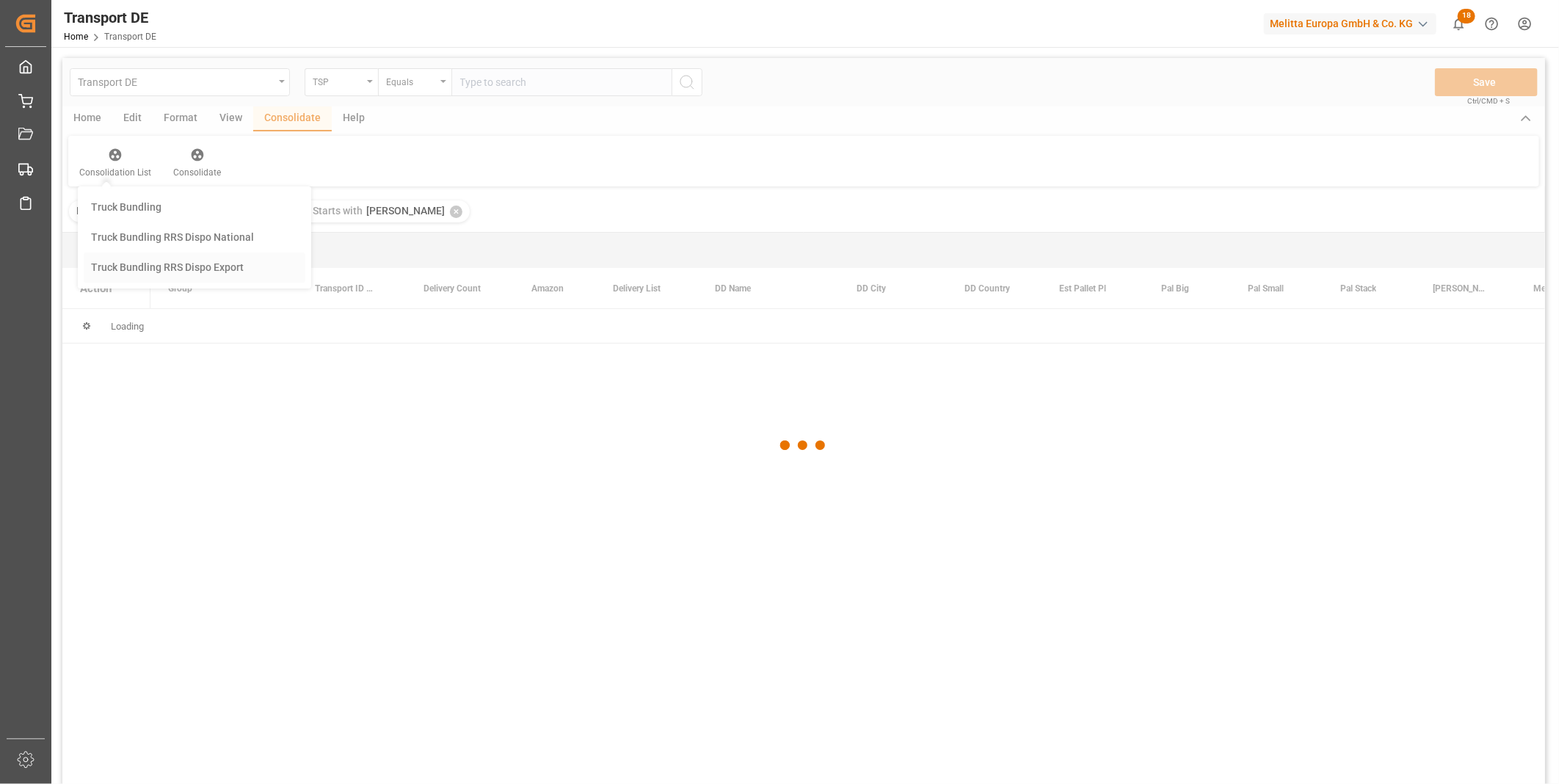
click at [196, 257] on div "Transport DE TSP Equals Save Ctrl/CMD + S Home Edit Format View Consolidate Hel…" at bounding box center [804, 440] width 1482 height 764
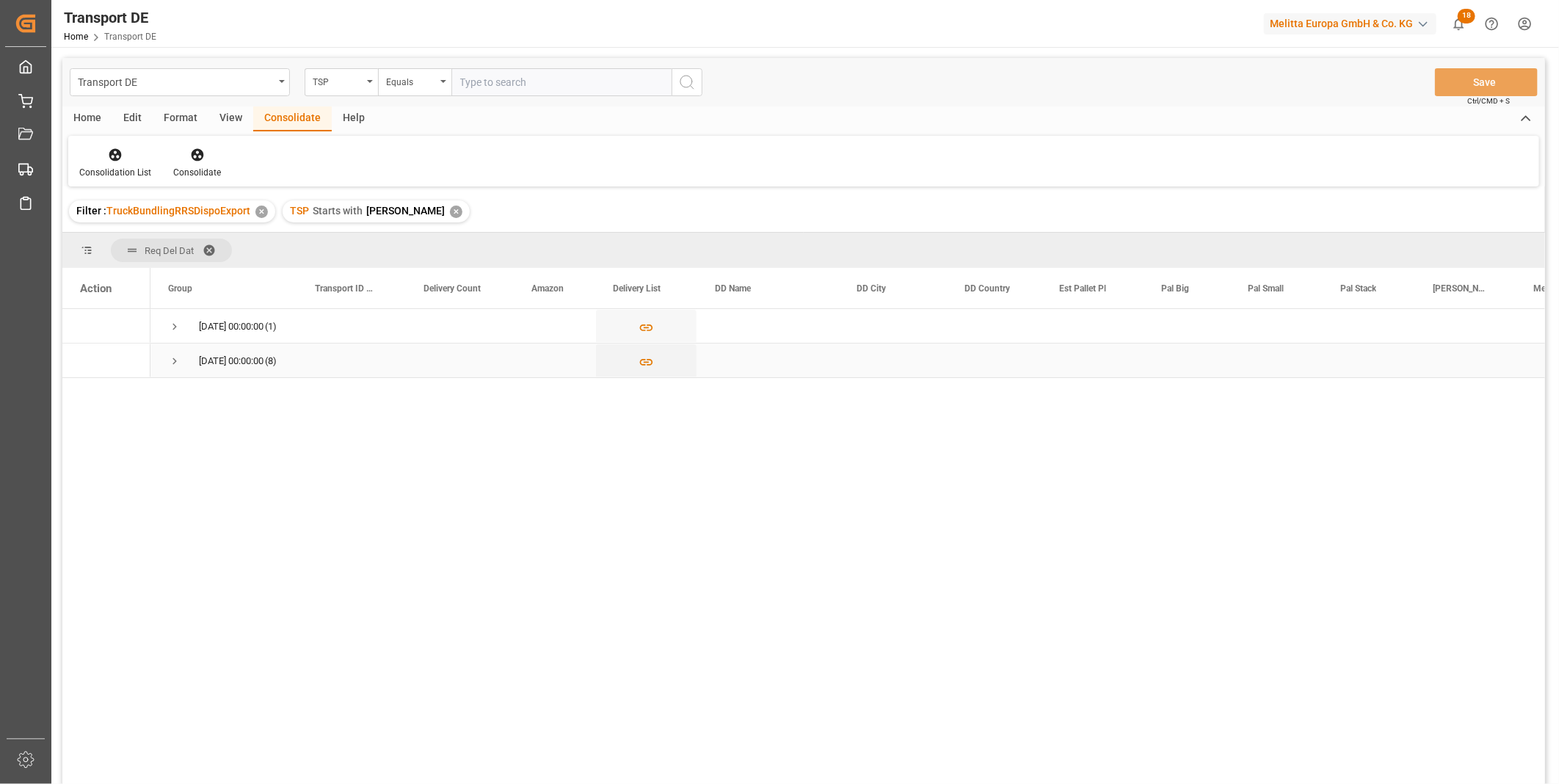
click at [171, 362] on span "Press SPACE to select this row." at bounding box center [175, 361] width 13 height 13
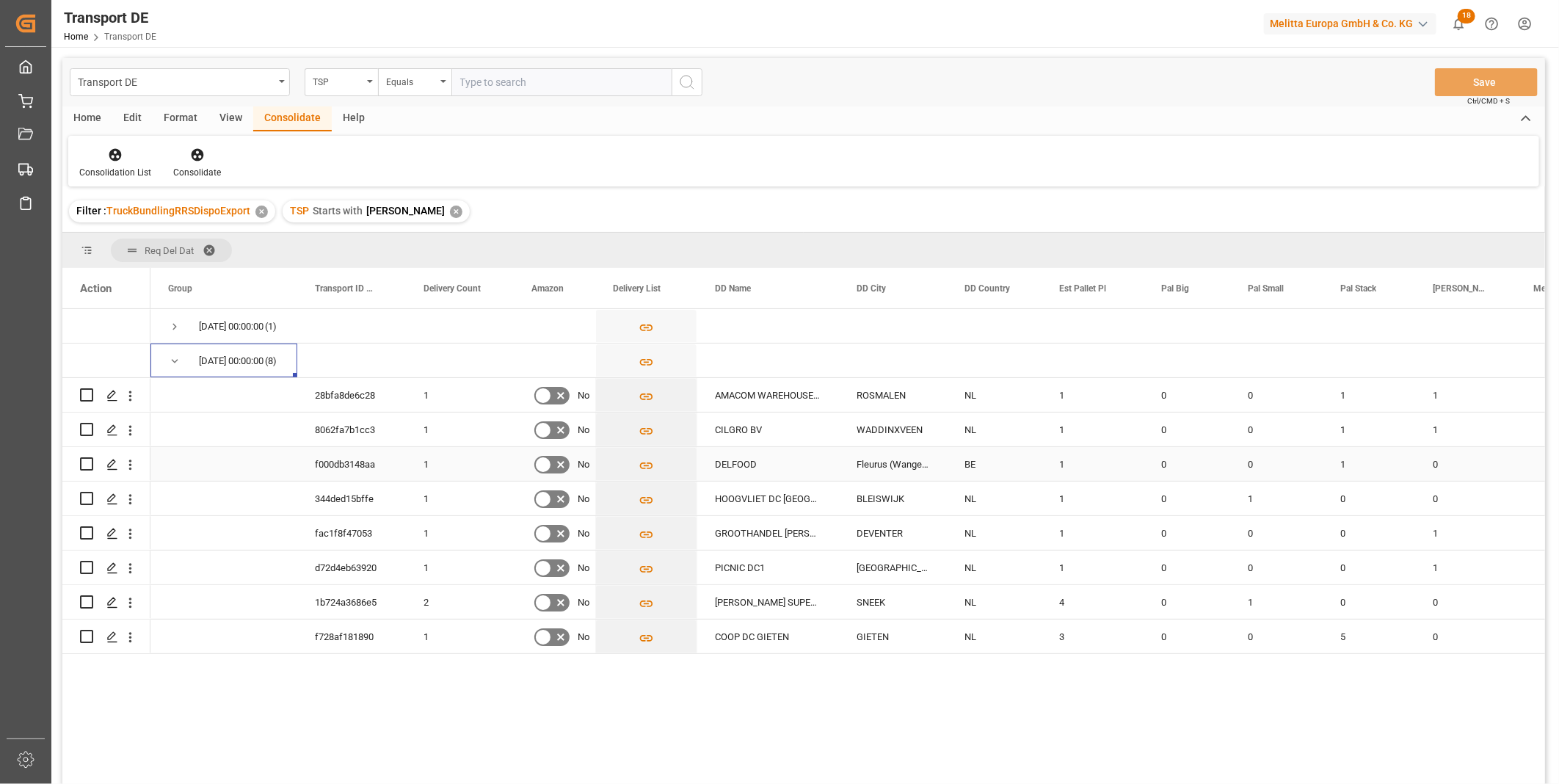
click at [86, 463] on input "Press Space to toggle row selection (unchecked)" at bounding box center [86, 463] width 13 height 13
checkbox input "true"
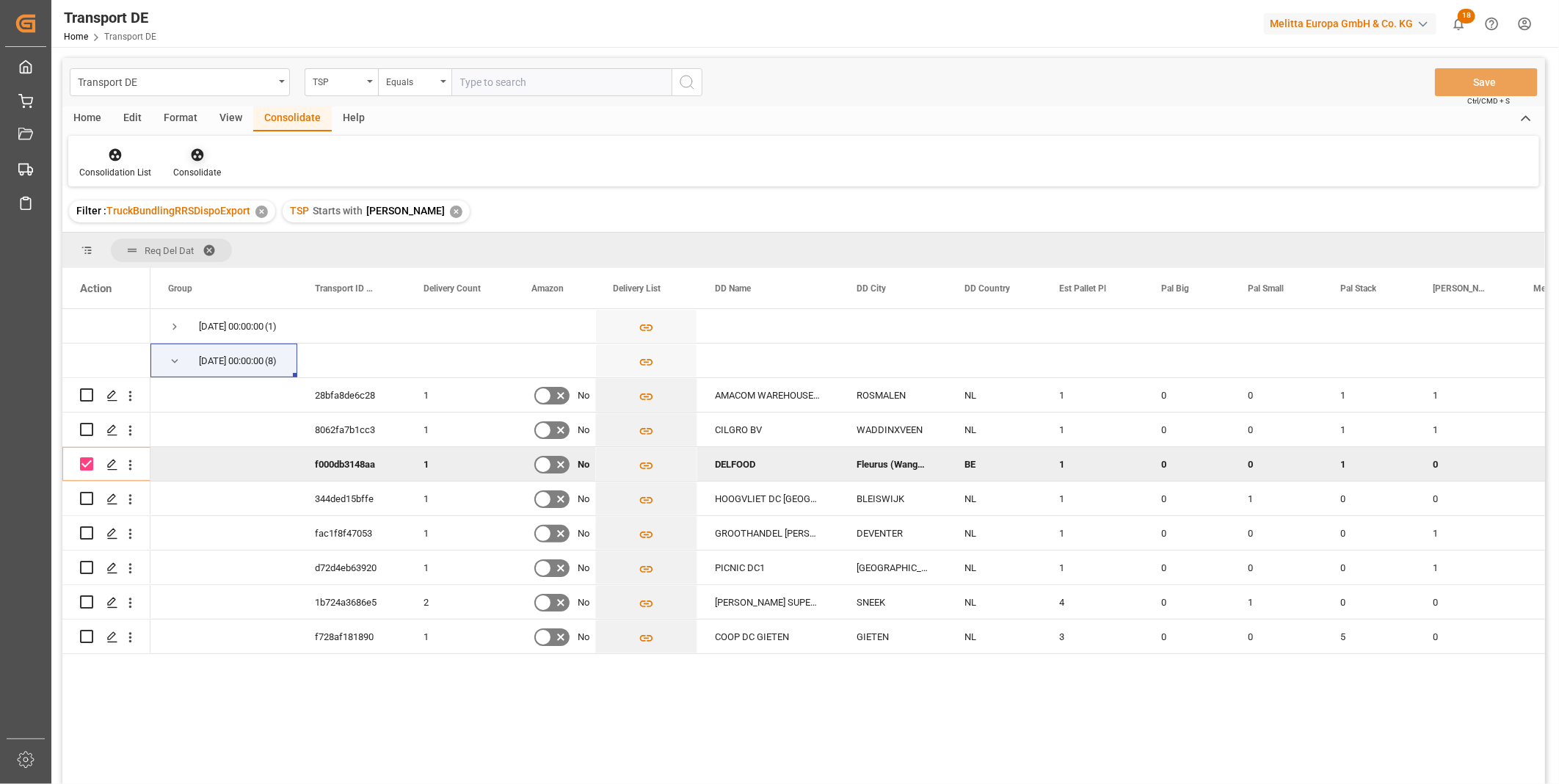
click at [203, 154] on div at bounding box center [196, 155] width 48 height 16
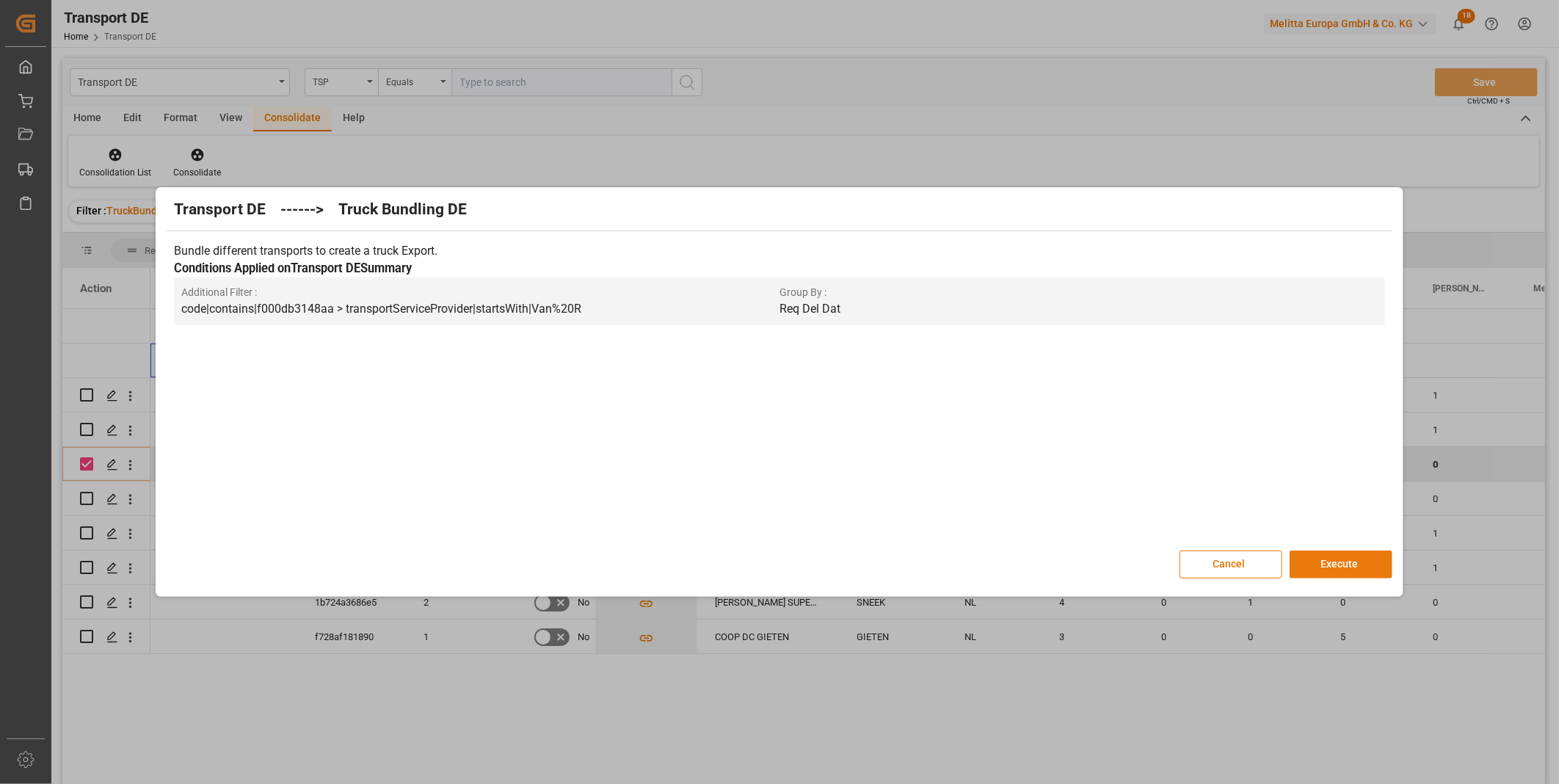
click at [1367, 568] on button "Execute" at bounding box center [1341, 564] width 103 height 28
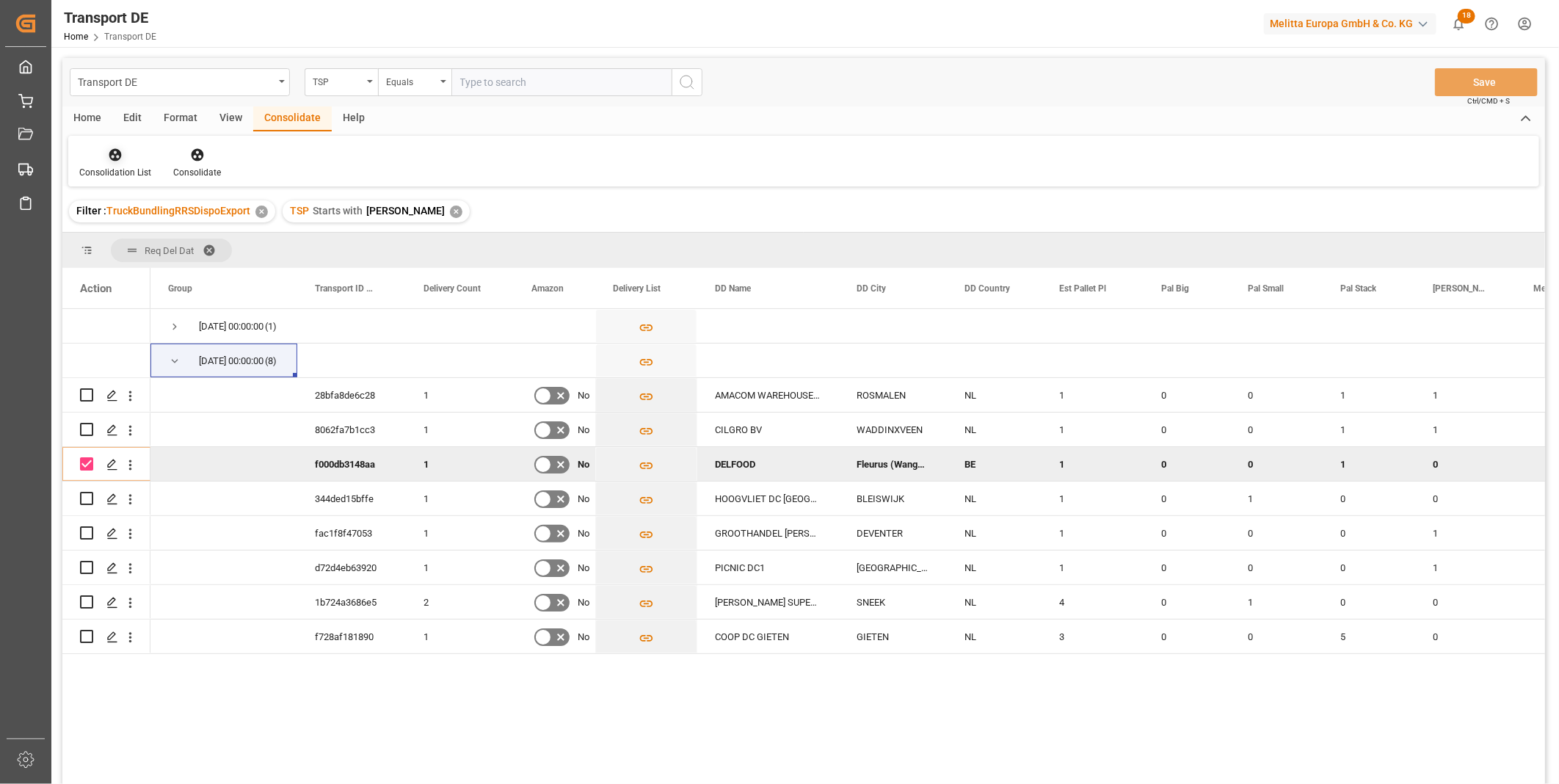
click at [131, 156] on div at bounding box center [115, 155] width 72 height 16
click at [170, 265] on div "Transport DE TSP Equals Save Ctrl/CMD + S Home Edit Format View Consolidate Hel…" at bounding box center [804, 440] width 1482 height 764
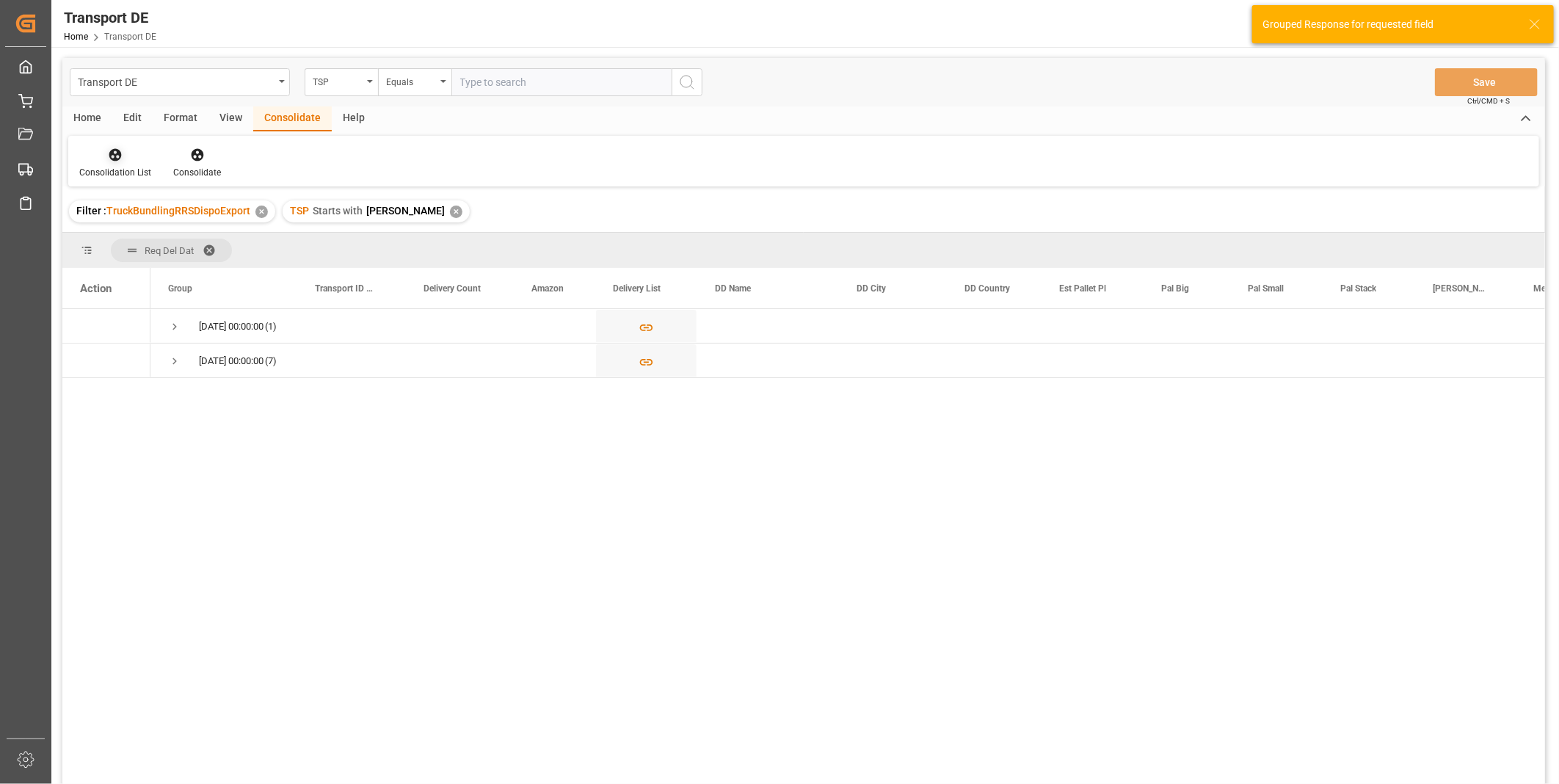
drag, startPoint x: 170, startPoint y: 265, endPoint x: 100, endPoint y: 158, distance: 127.9
click at [90, 156] on div at bounding box center [115, 155] width 72 height 16
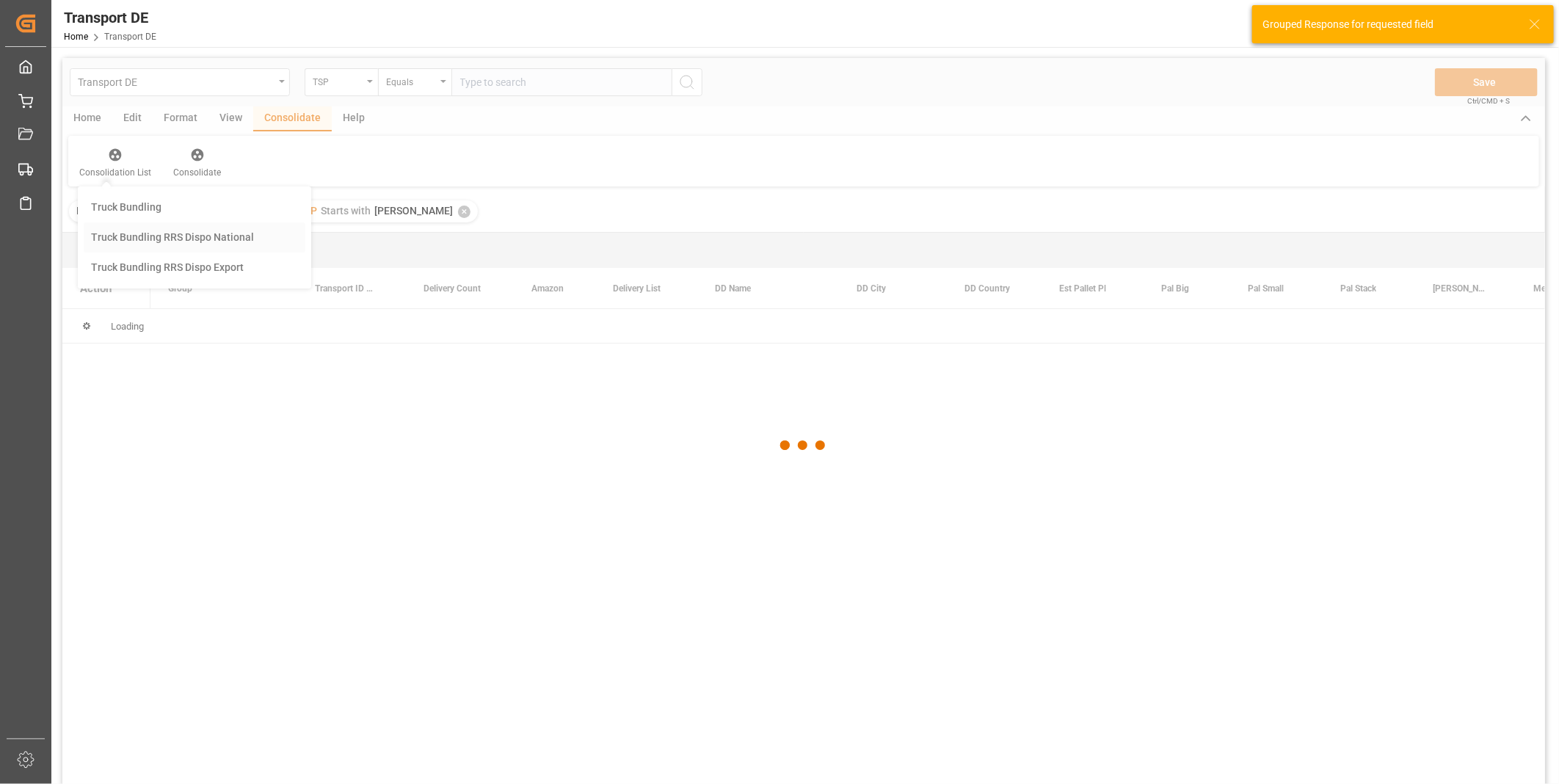
click at [157, 242] on div "Transport DE TSP Equals Save Ctrl/CMD + S Home Edit Format View Consolidate Hel…" at bounding box center [804, 440] width 1482 height 764
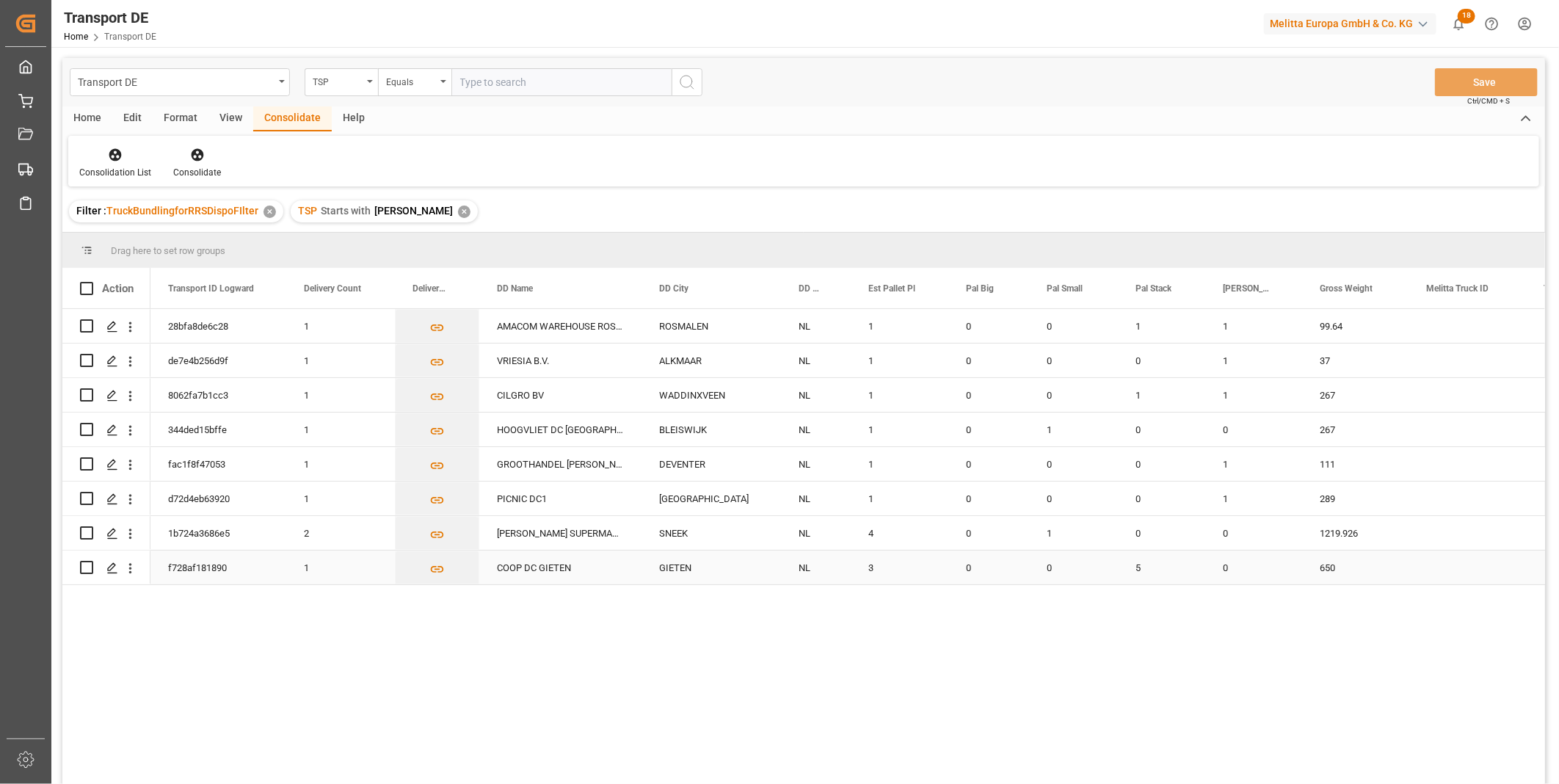
click at [82, 570] on input "Press Space to toggle row selection (unchecked)" at bounding box center [86, 566] width 13 height 13
checkbox input "true"
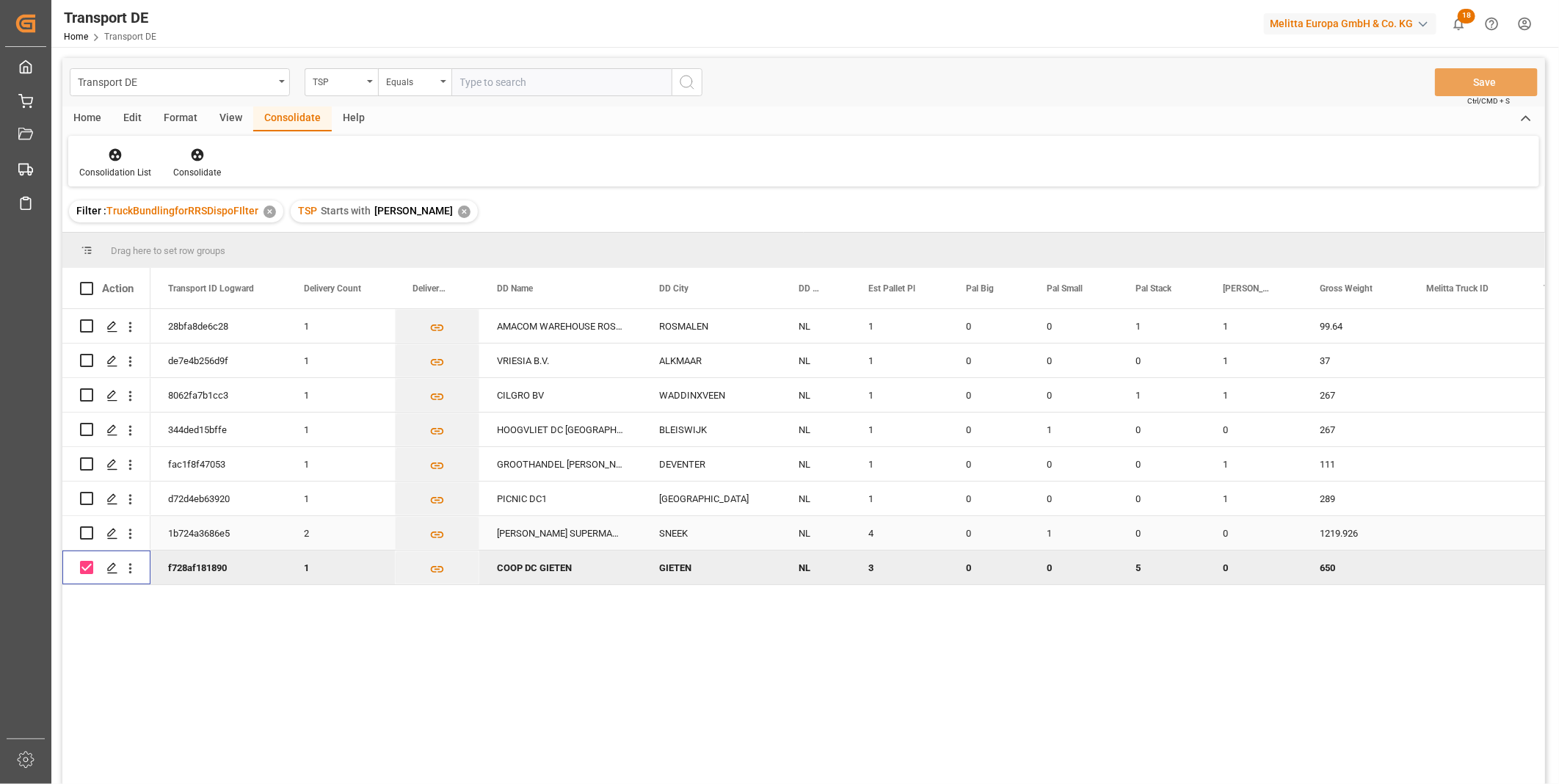
click at [88, 533] on input "Press Space to toggle row selection (unchecked)" at bounding box center [86, 532] width 13 height 13
checkbox input "true"
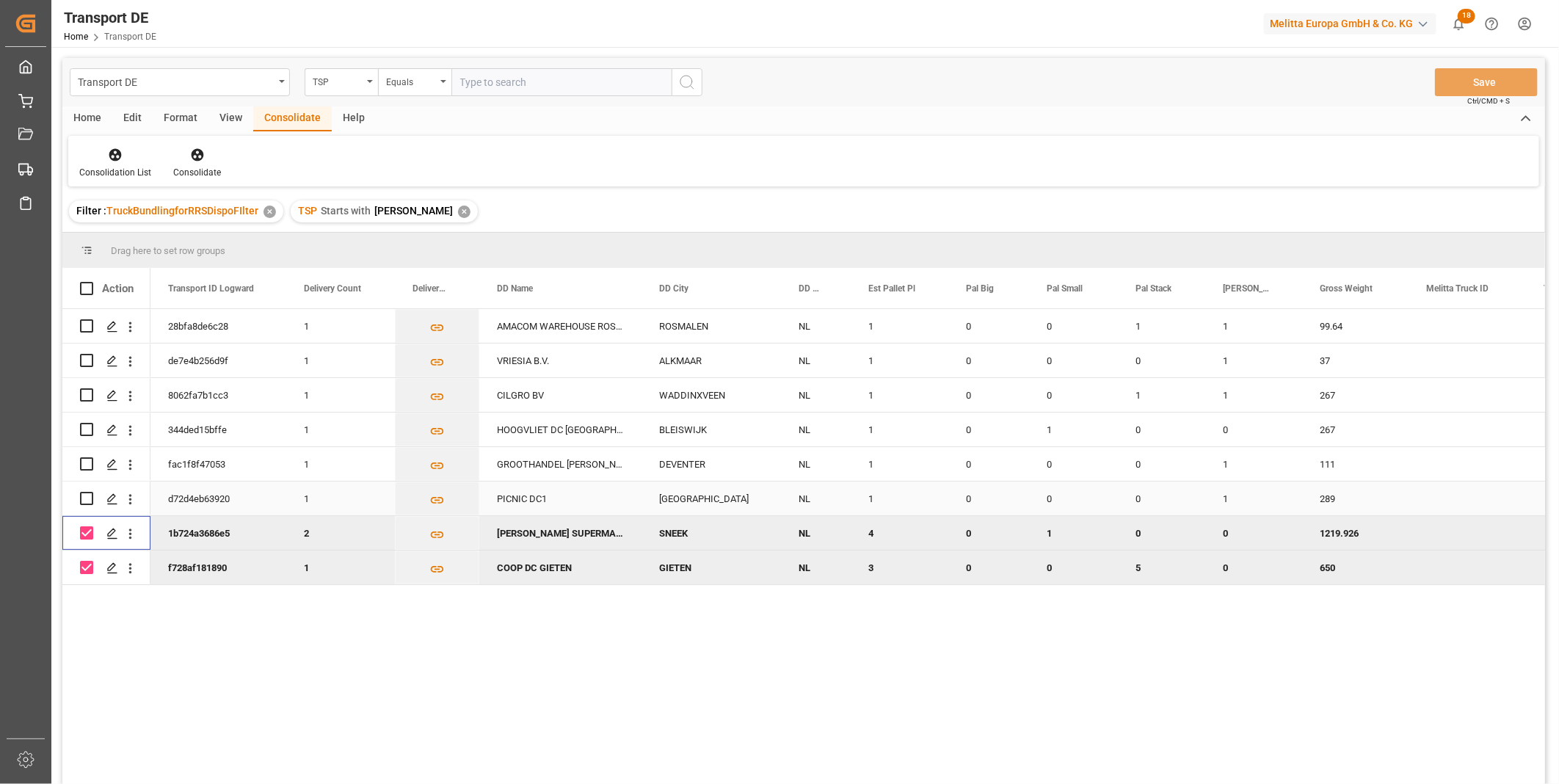
click at [87, 502] on input "Press Space to toggle row selection (unchecked)" at bounding box center [86, 498] width 13 height 13
checkbox input "true"
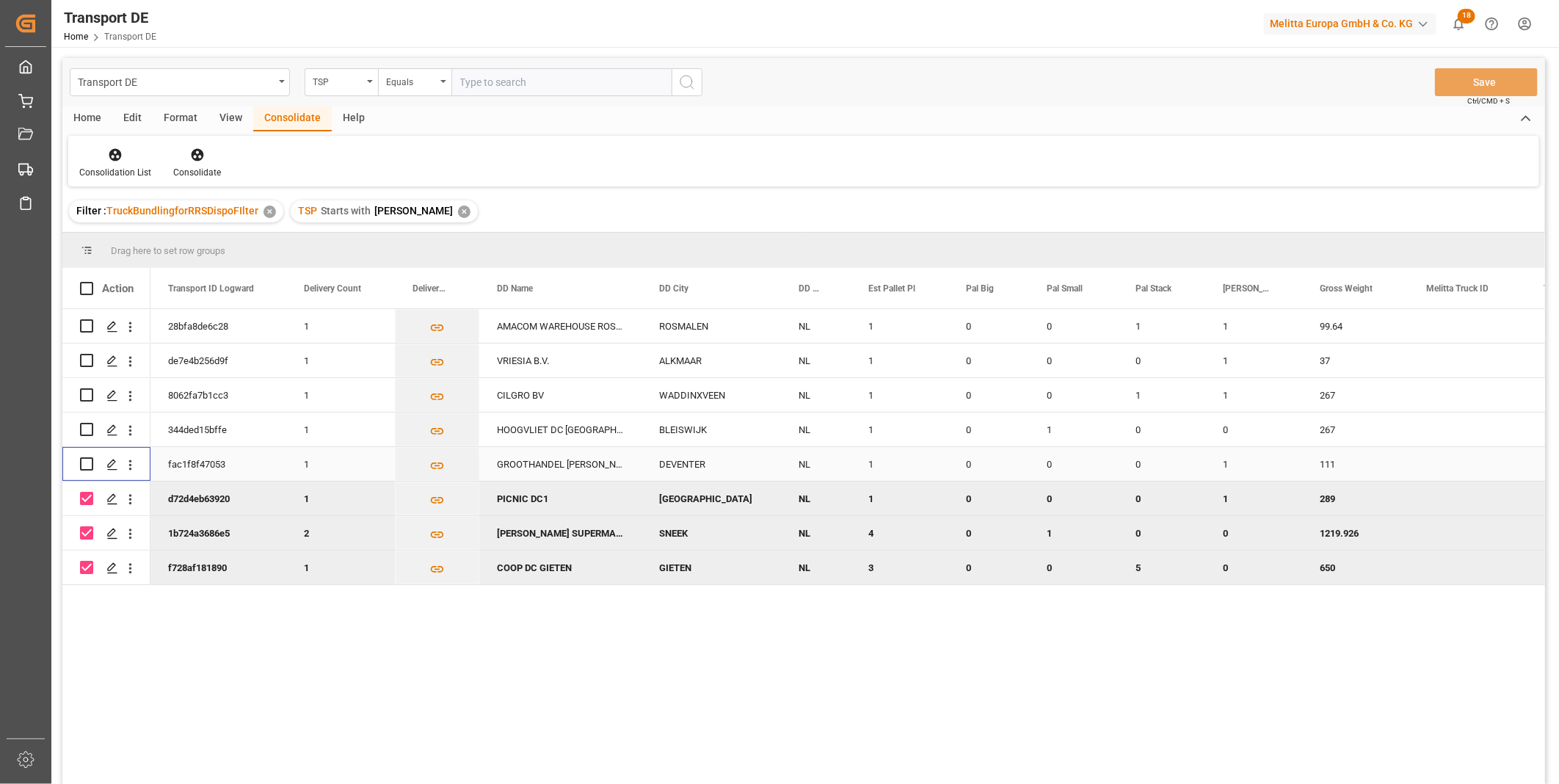
click at [85, 466] on input "Press Space to toggle row selection (unchecked)" at bounding box center [86, 463] width 13 height 13
checkbox input "true"
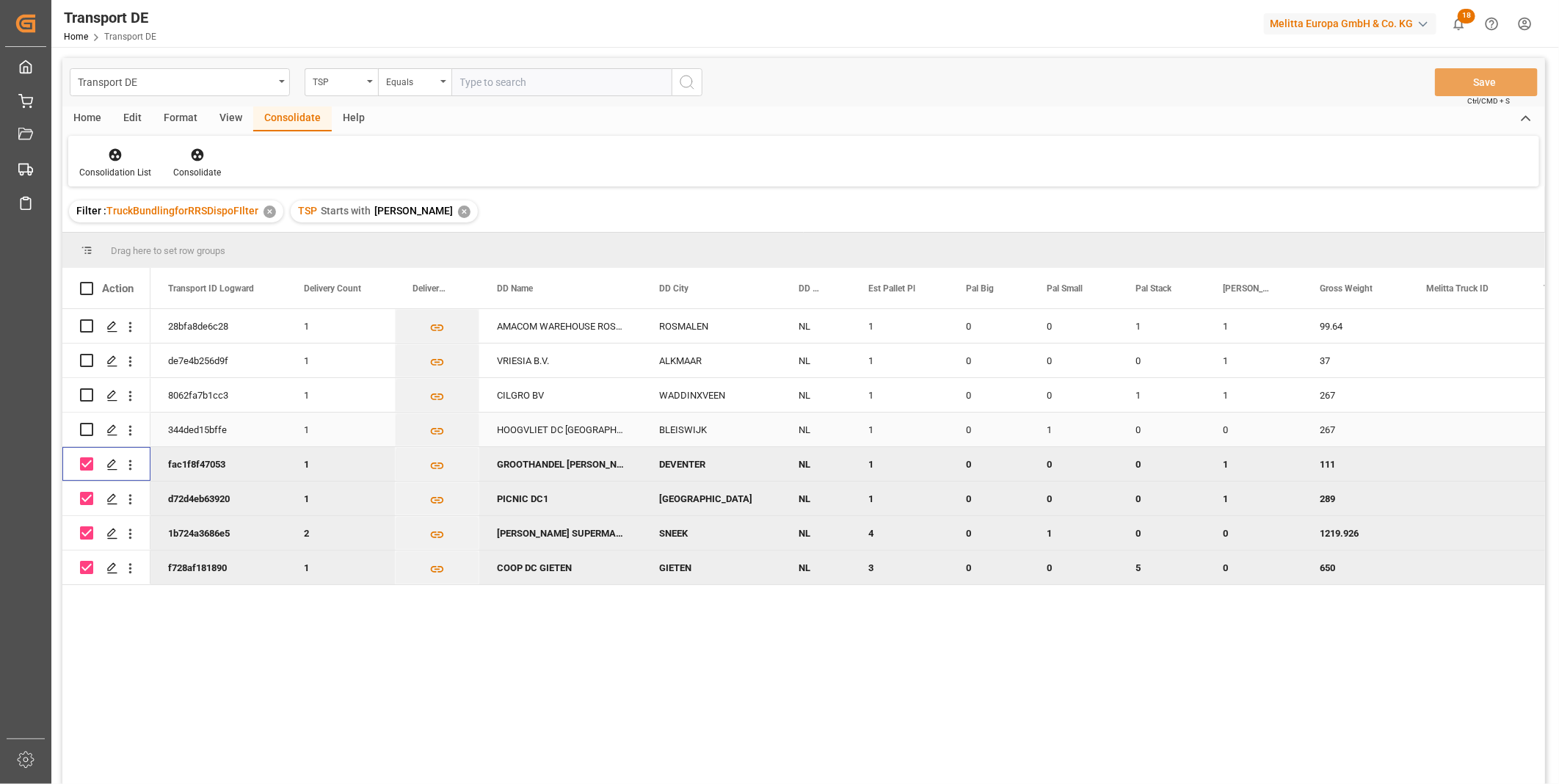
click at [83, 429] on input "Press Space to toggle row selection (unchecked)" at bounding box center [86, 429] width 13 height 13
checkbox input "true"
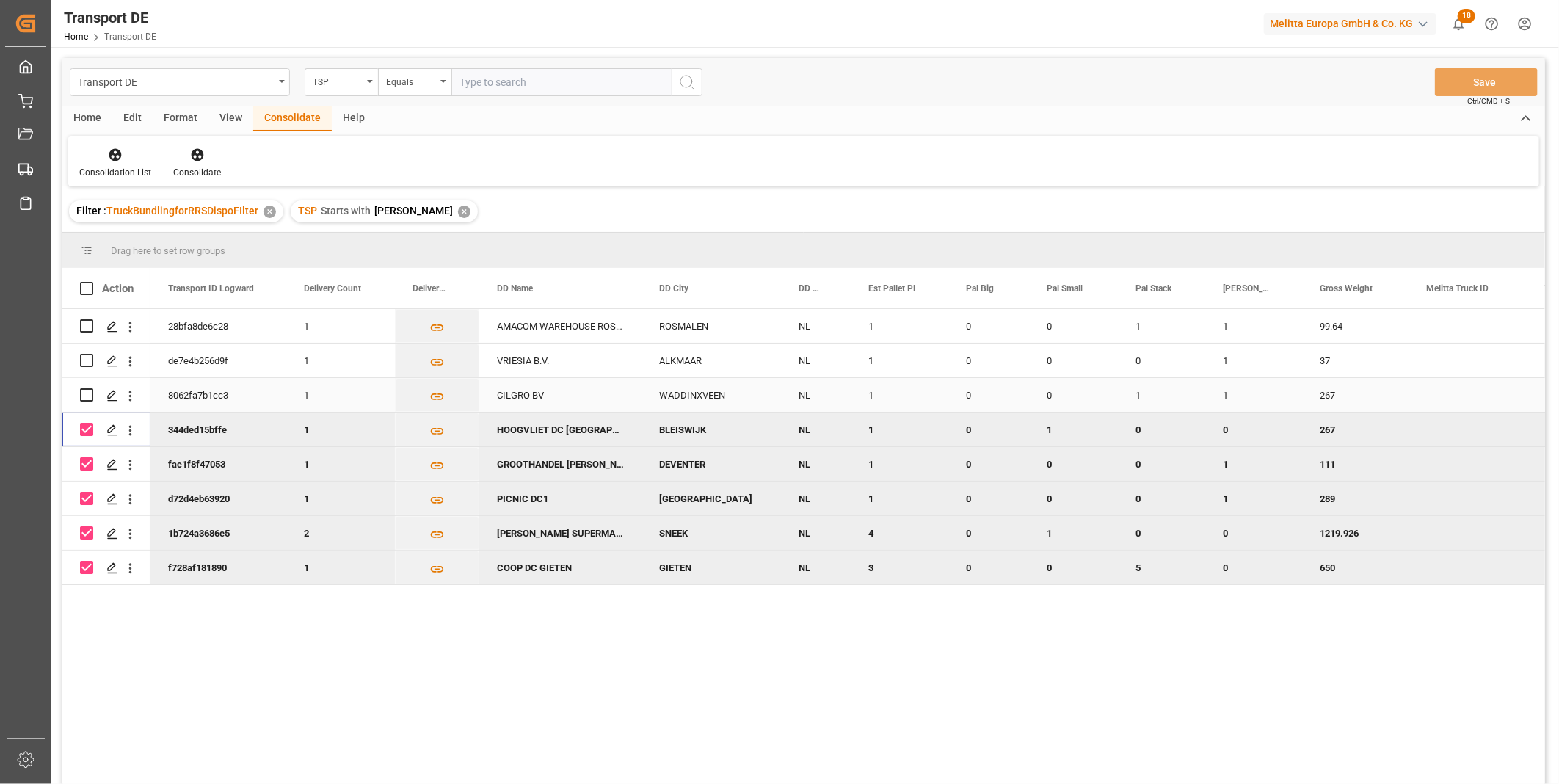
click at [88, 390] on input "Press Space to toggle row selection (unchecked)" at bounding box center [86, 394] width 13 height 13
checkbox input "true"
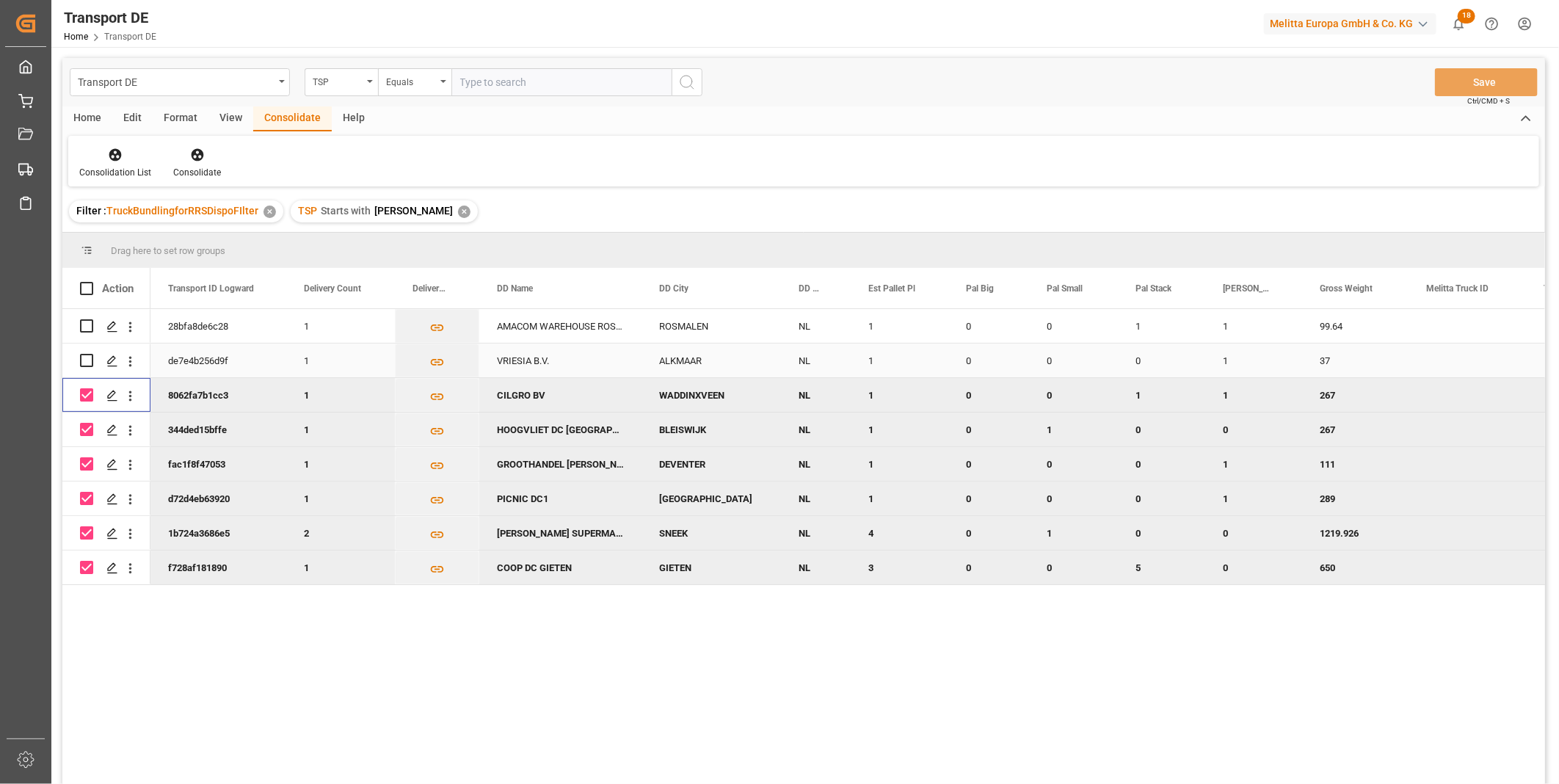
drag, startPoint x: 90, startPoint y: 361, endPoint x: 90, endPoint y: 345, distance: 16.0
click at [90, 359] on input "Press Space to toggle row selection (unchecked)" at bounding box center [86, 360] width 13 height 13
checkbox input "true"
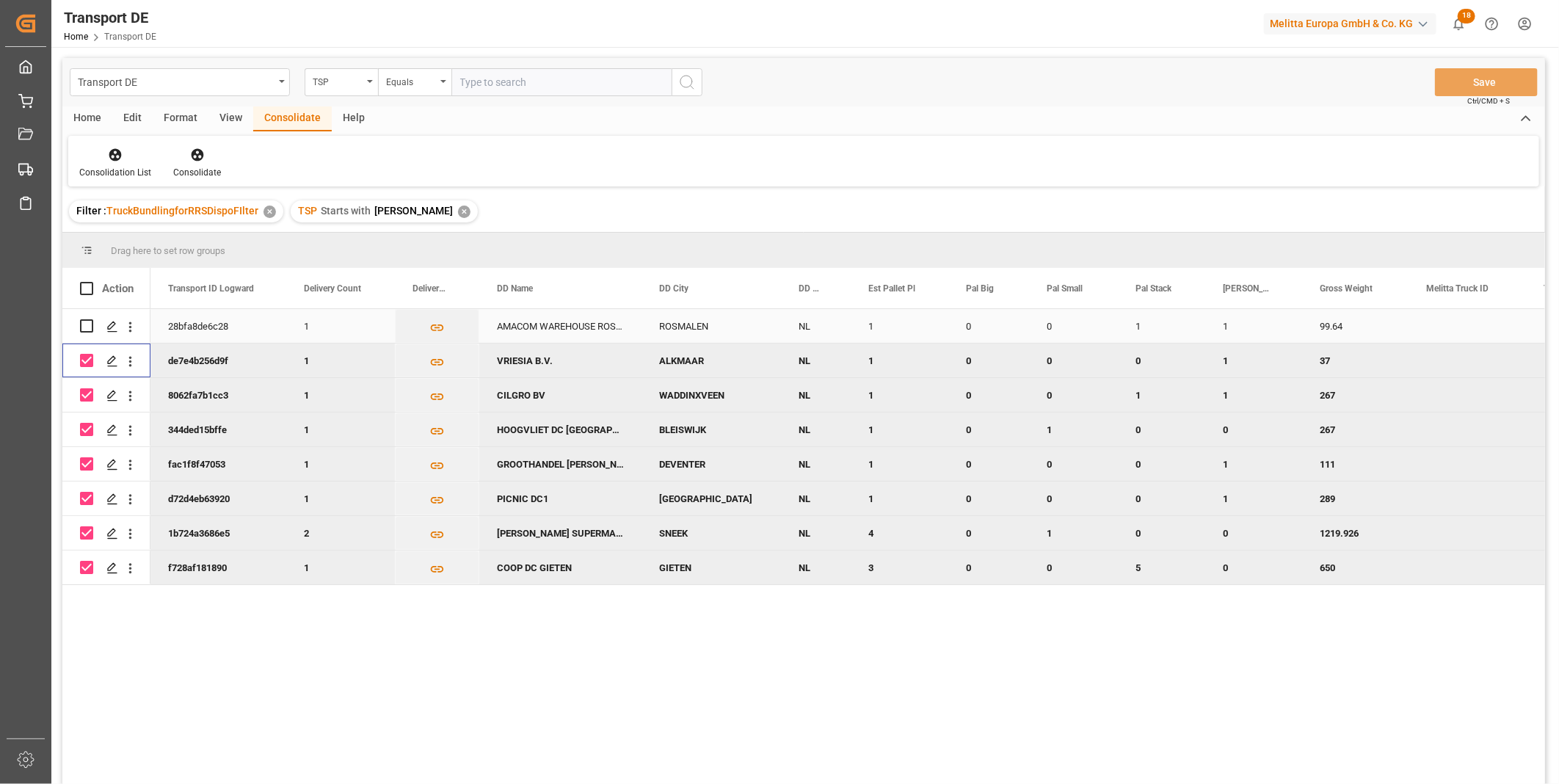
click at [87, 325] on input "Press Space to toggle row selection (unchecked)" at bounding box center [86, 325] width 13 height 13
checkbox input "true"
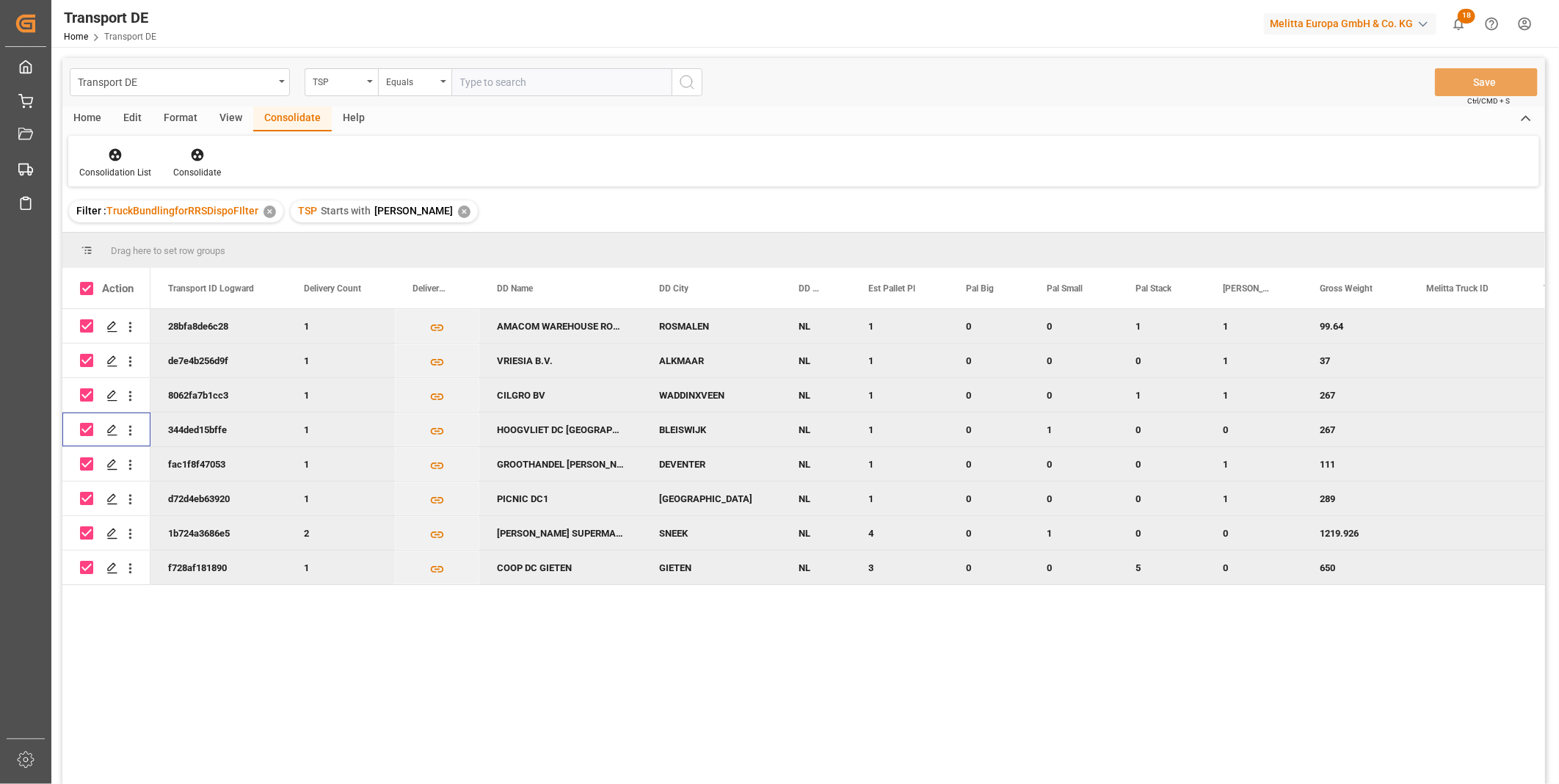
click at [83, 431] on input "Press Space to toggle row selection (checked)" at bounding box center [86, 429] width 13 height 13
checkbox input "false"
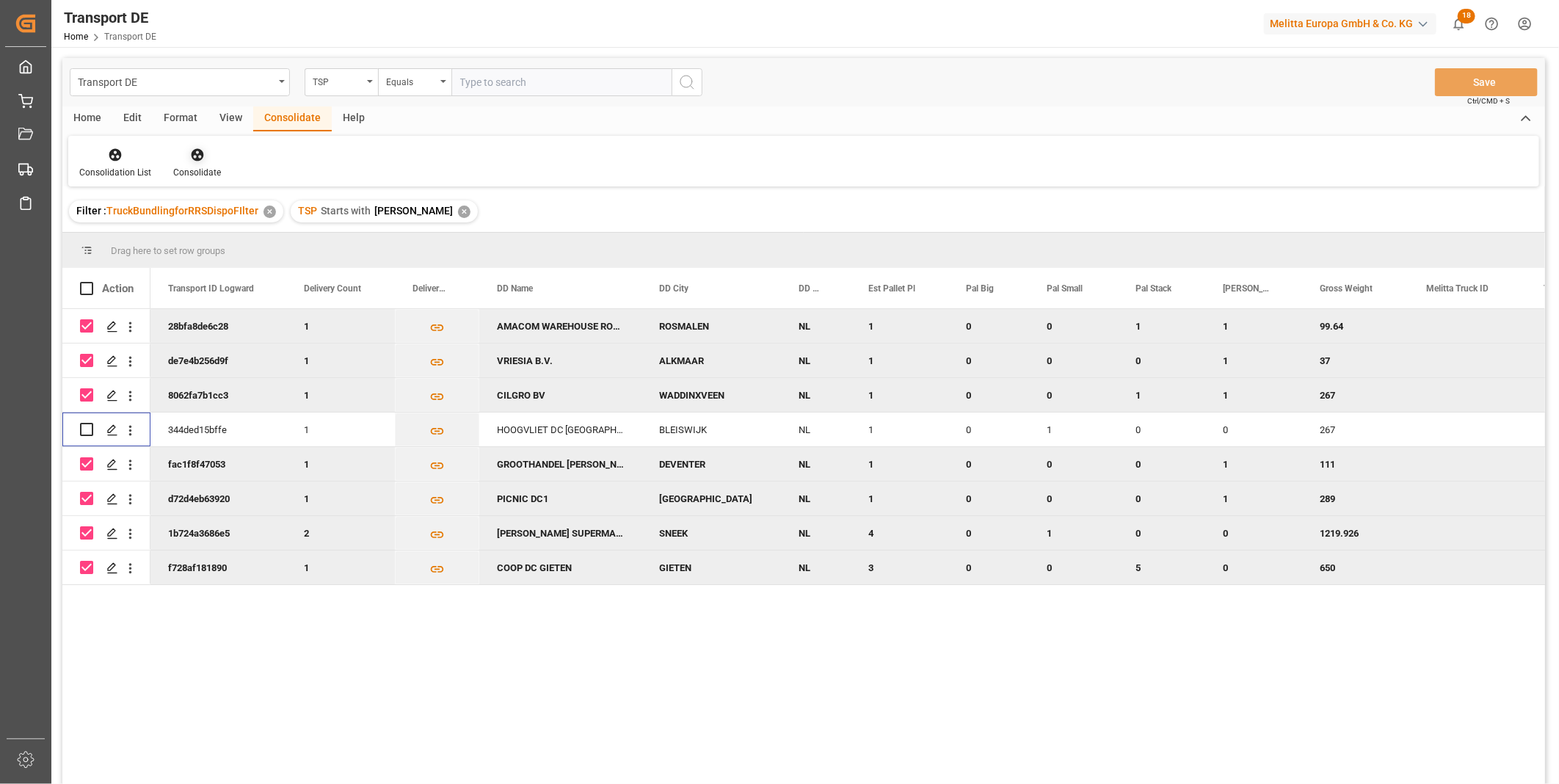
click at [203, 149] on div at bounding box center [196, 155] width 48 height 16
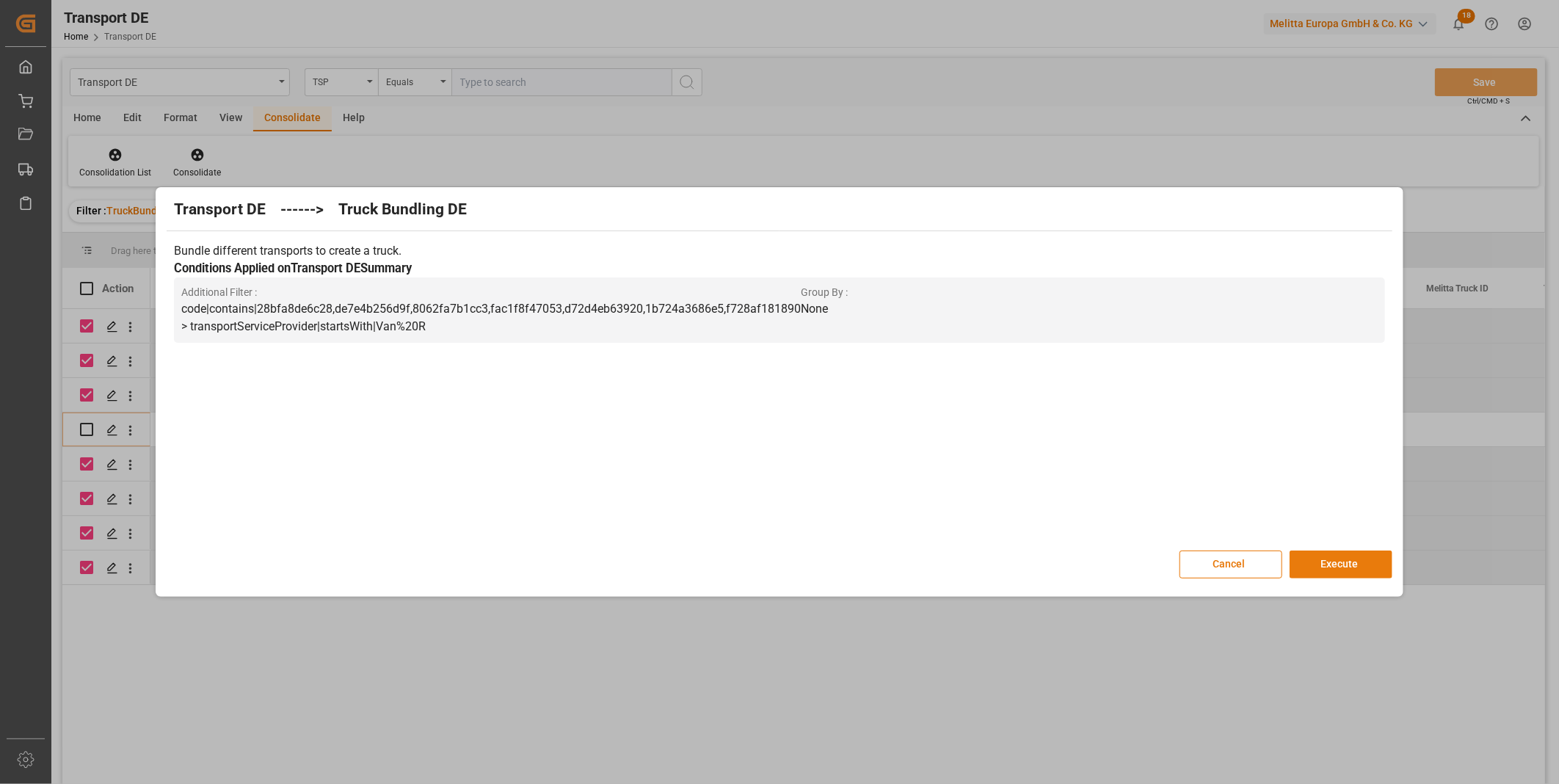
click at [1338, 568] on button "Execute" at bounding box center [1341, 564] width 103 height 28
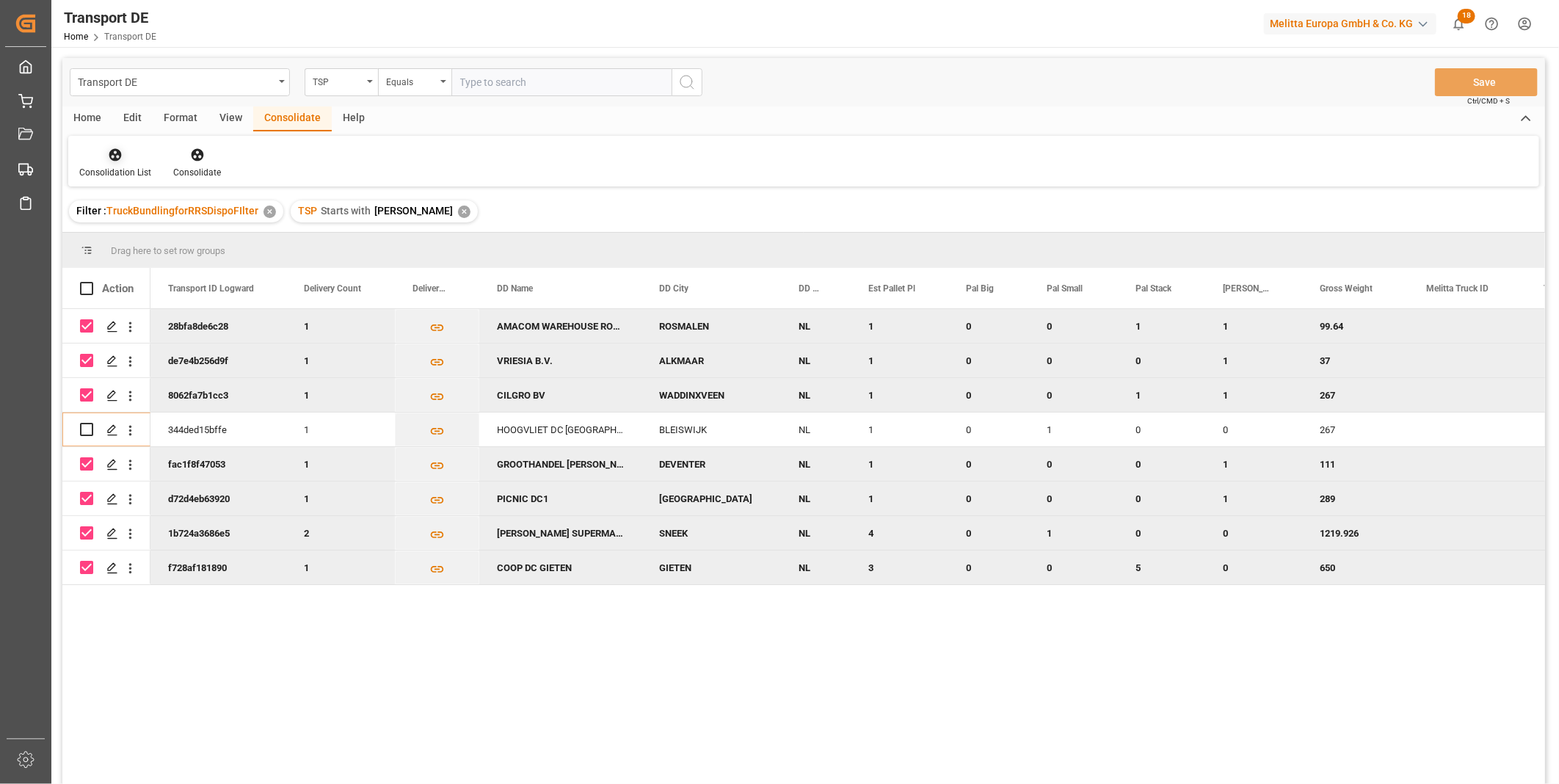
click at [120, 156] on icon at bounding box center [116, 155] width 13 height 13
click at [147, 261] on div "Transport DE TSP Equals Save Ctrl/CMD + S Home Edit Format View Consolidate Hel…" at bounding box center [804, 440] width 1482 height 764
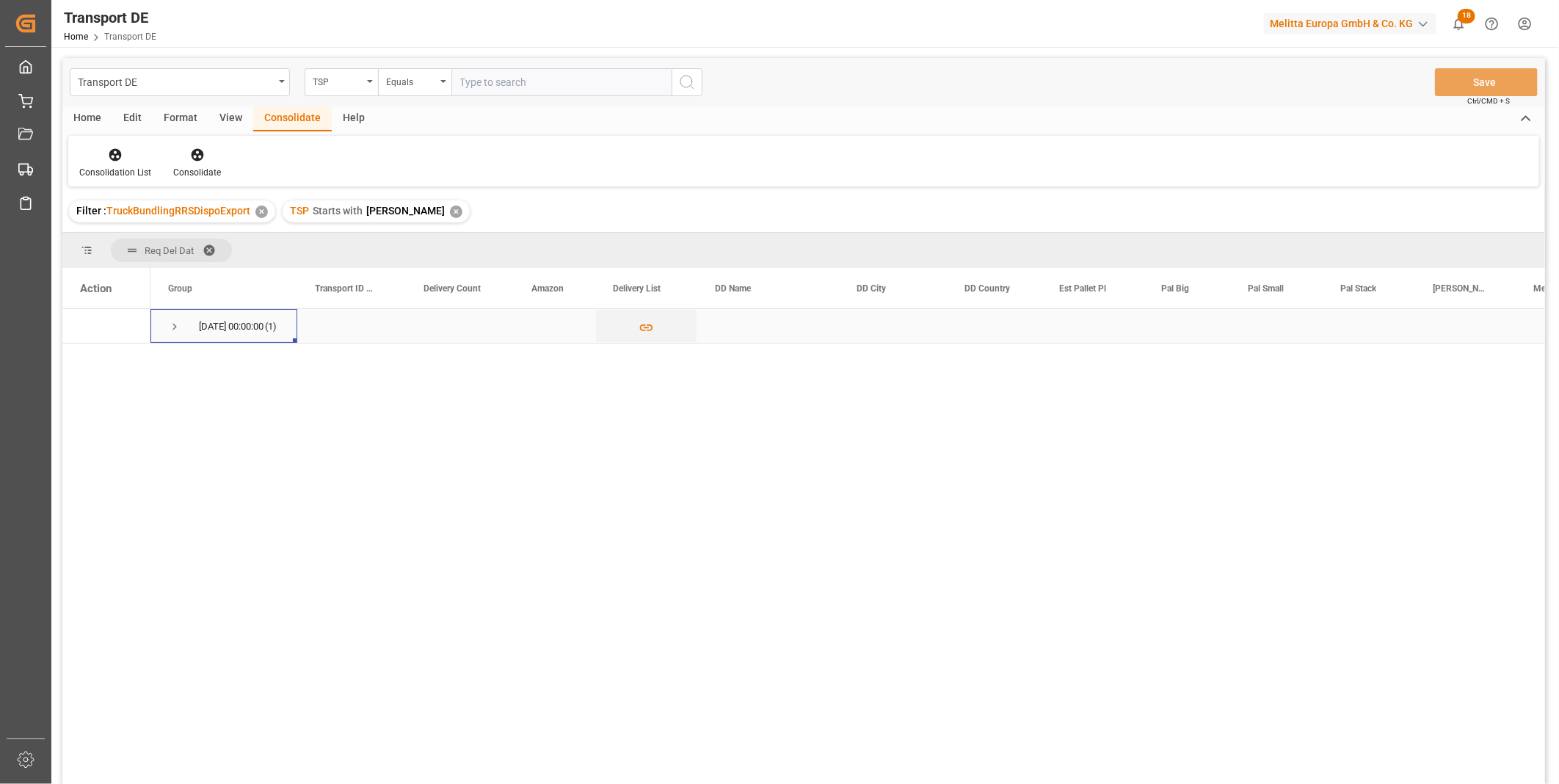
click at [179, 325] on span "Press SPACE to select this row." at bounding box center [175, 326] width 13 height 13
click at [86, 361] on input "Press Space to toggle row selection (unchecked)" at bounding box center [86, 360] width 13 height 13
checkbox input "true"
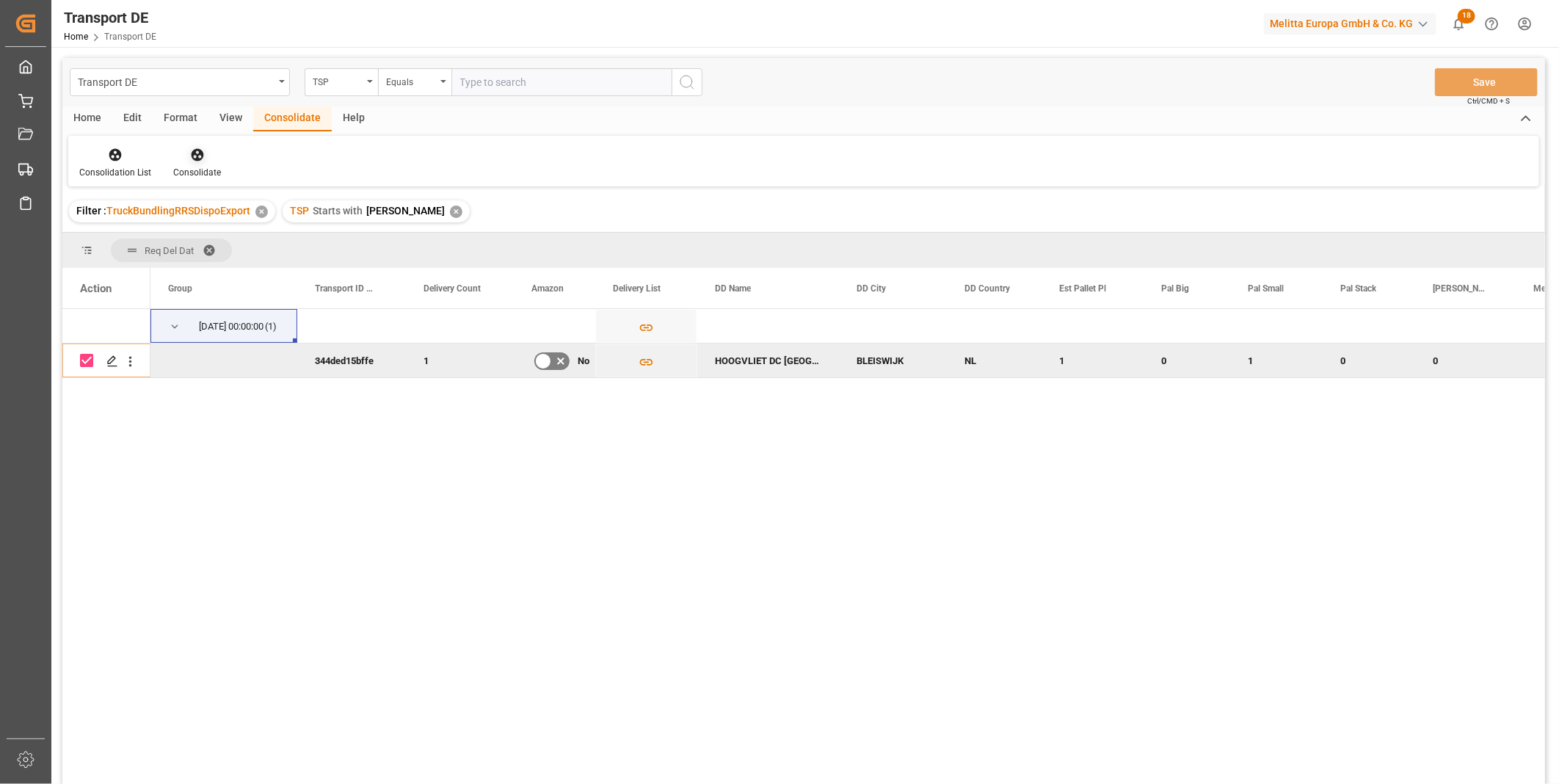
click at [203, 159] on div at bounding box center [196, 155] width 48 height 16
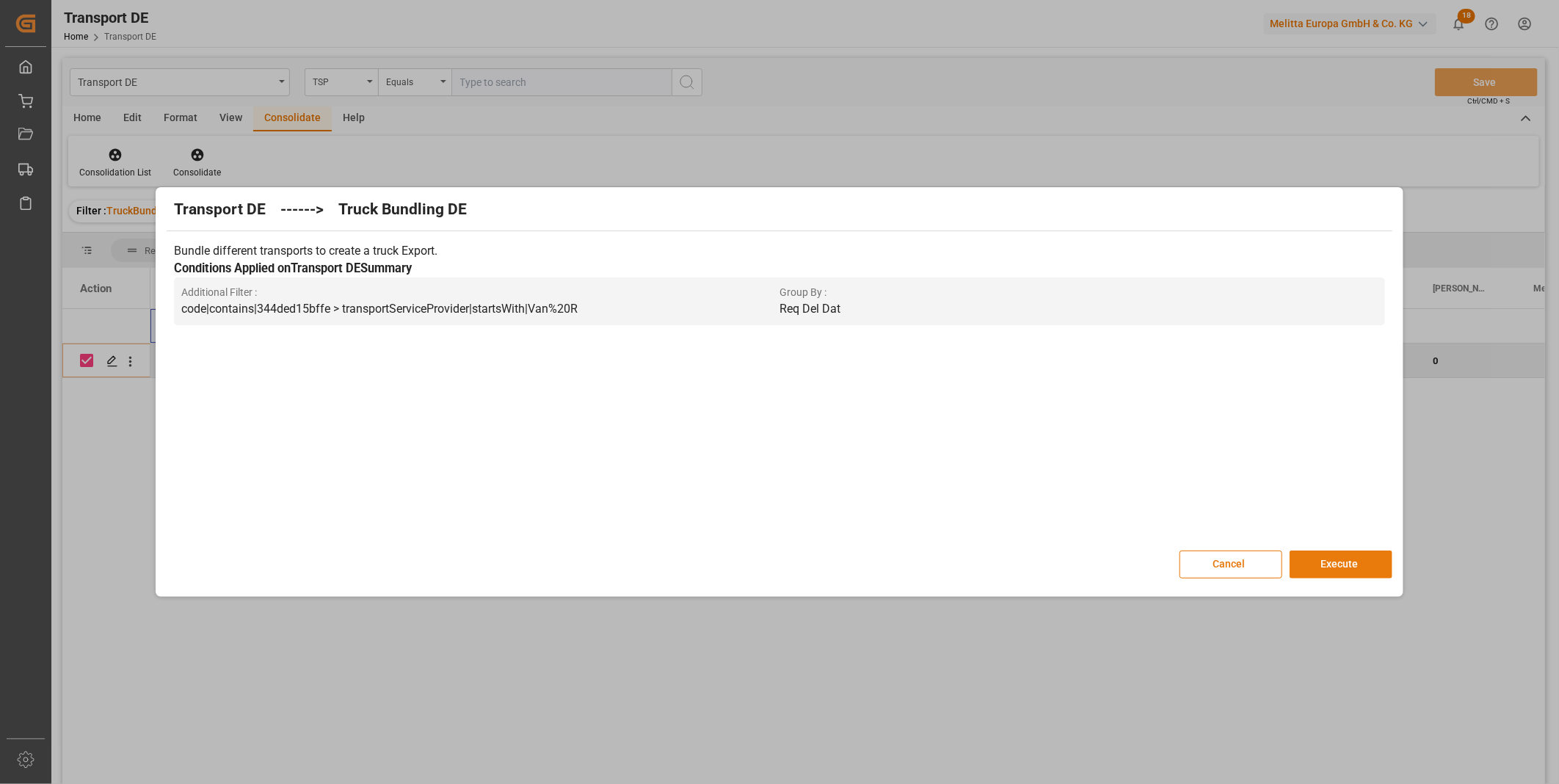
click at [1307, 559] on button "Execute" at bounding box center [1341, 564] width 103 height 28
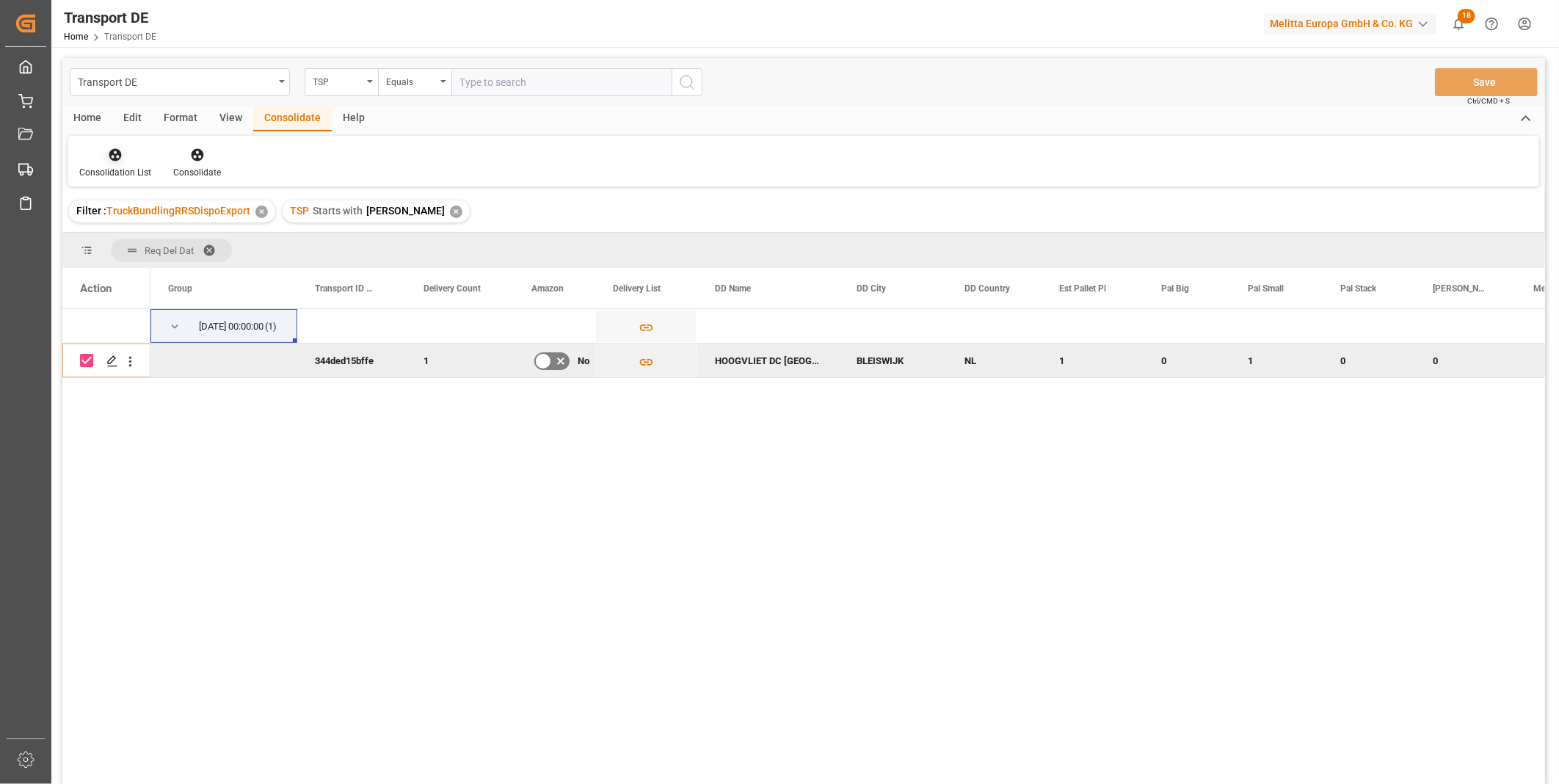
click at [132, 162] on div "Consolidation List" at bounding box center [115, 163] width 94 height 32
click at [176, 268] on div "Transport DE TSP Equals Save Ctrl/CMD + S Home Edit Format View Consolidate Hel…" at bounding box center [804, 440] width 1482 height 764
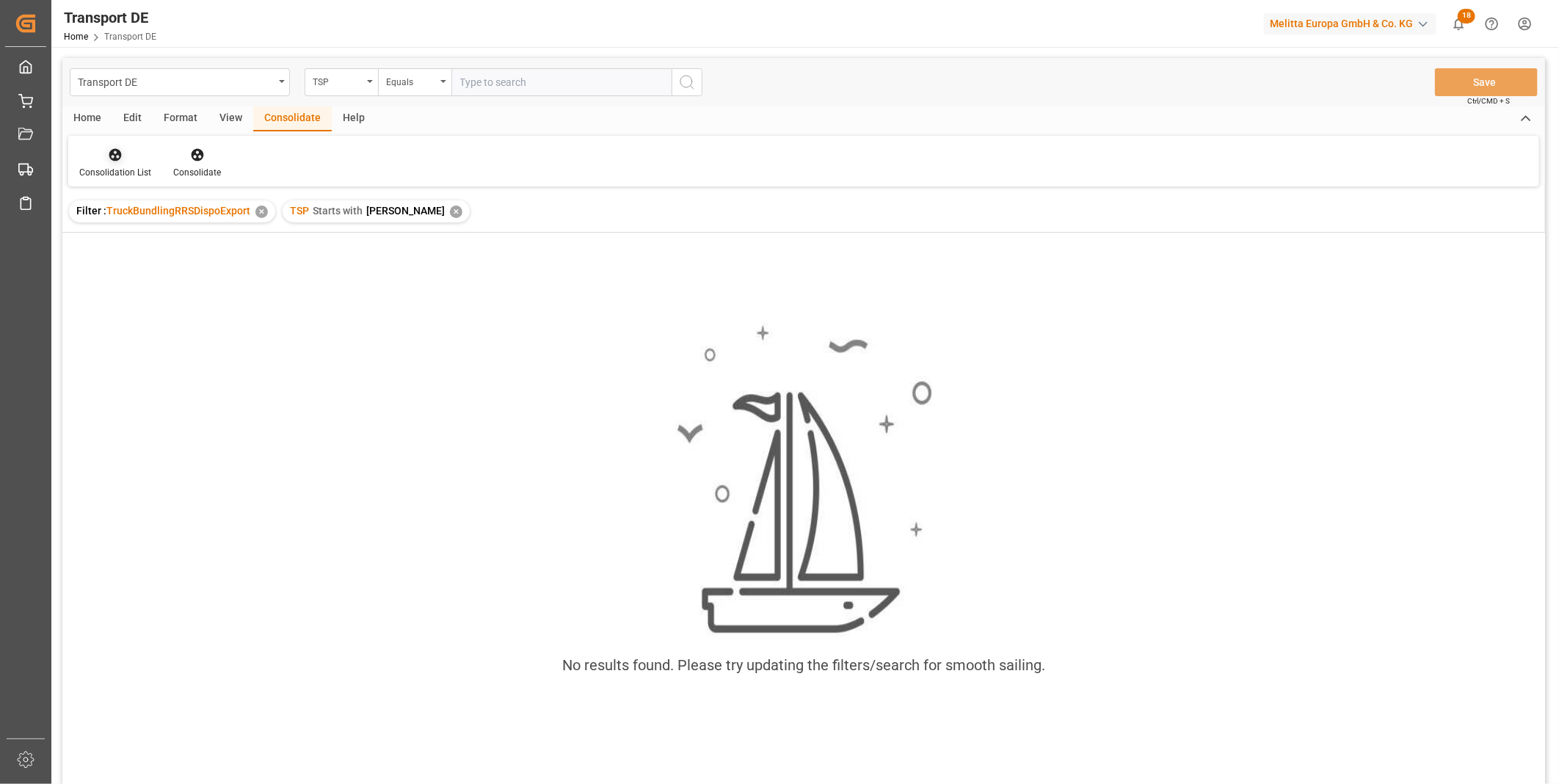
click at [100, 177] on div "Consolidation List" at bounding box center [115, 172] width 72 height 13
click at [159, 274] on div "Truck Bundling RRS Dispo Export" at bounding box center [167, 268] width 153 height 16
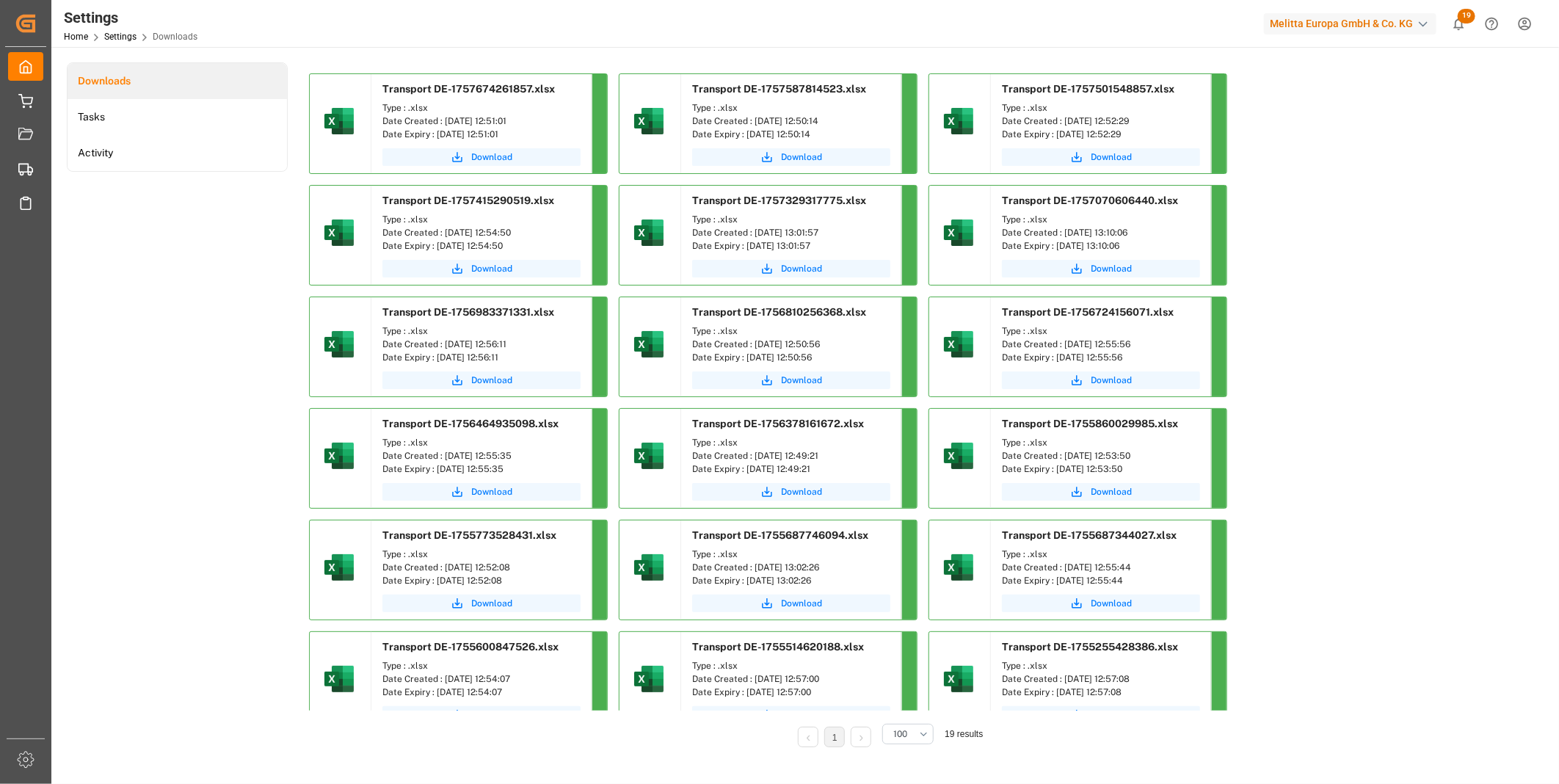
click at [949, 47] on header "Settings Home Settings Downloads Melitta Europa GmbH & Co. KG 19 Notifications …" at bounding box center [800, 23] width 1518 height 48
click at [509, 161] on span "Download" at bounding box center [491, 156] width 41 height 13
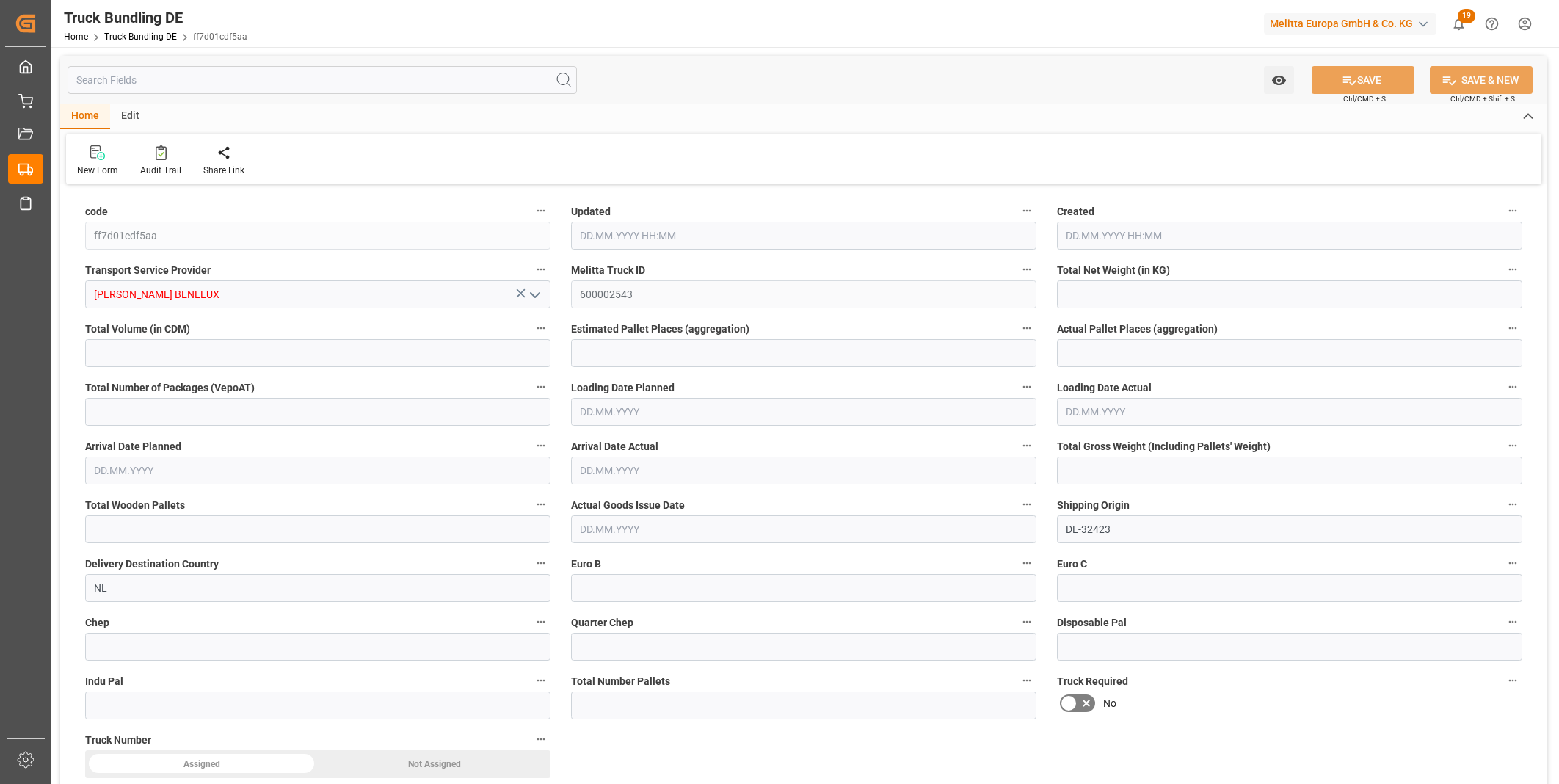
type input "227.52"
type input "894.24"
type input "1"
type input "0"
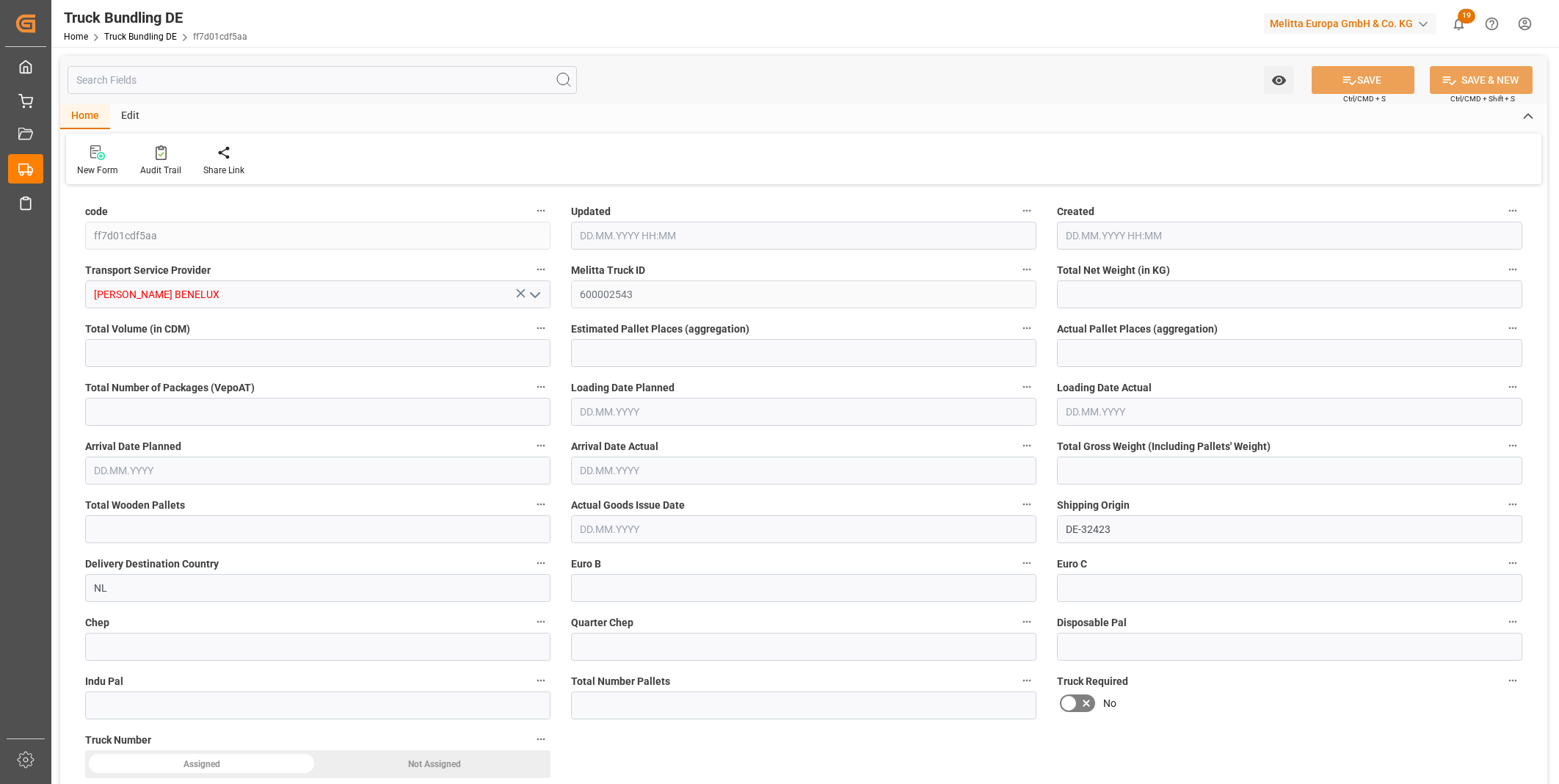
type input "267"
type input "1"
type input "0"
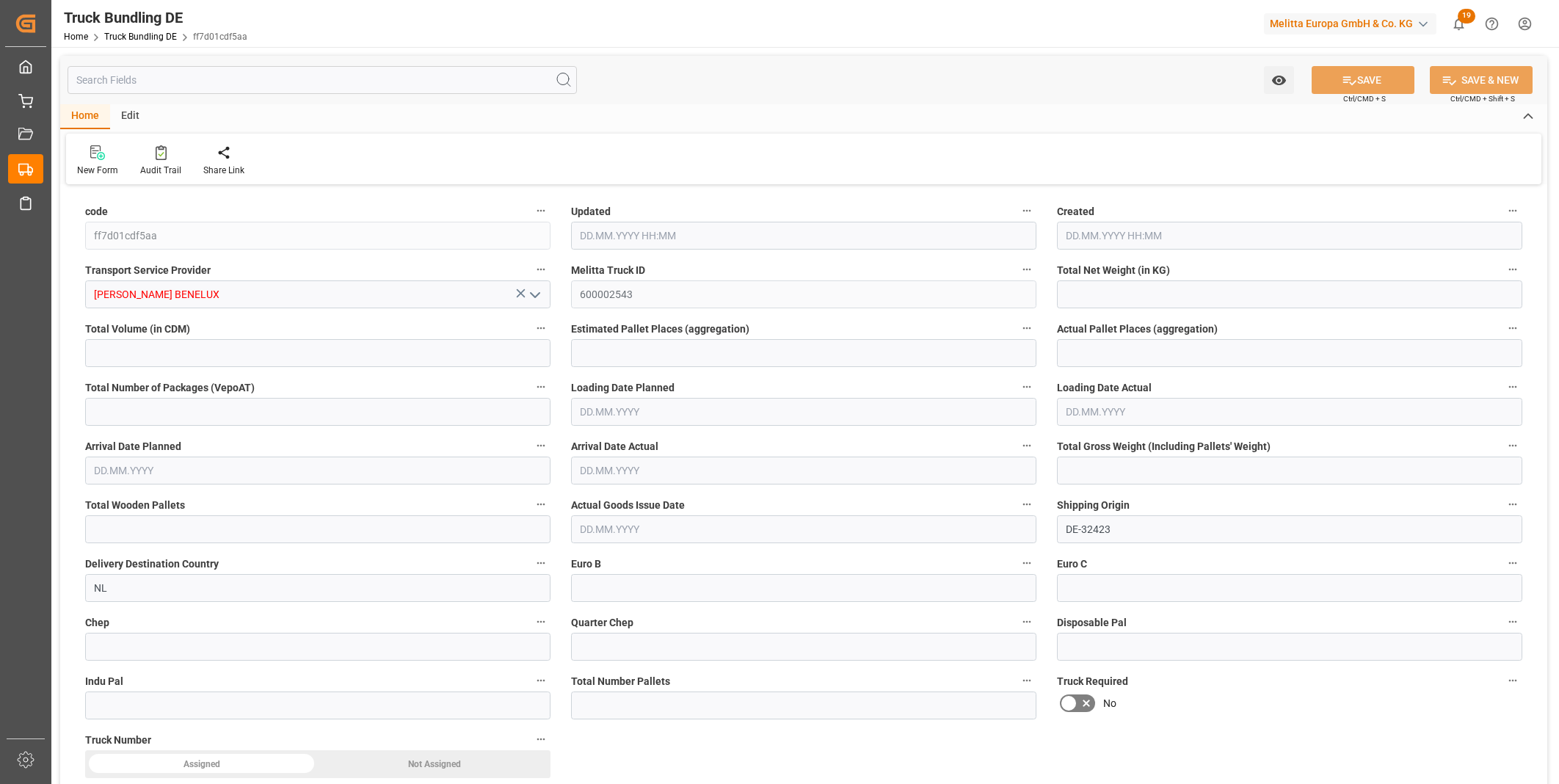
type input "0"
type input "12.09.2025 12:54"
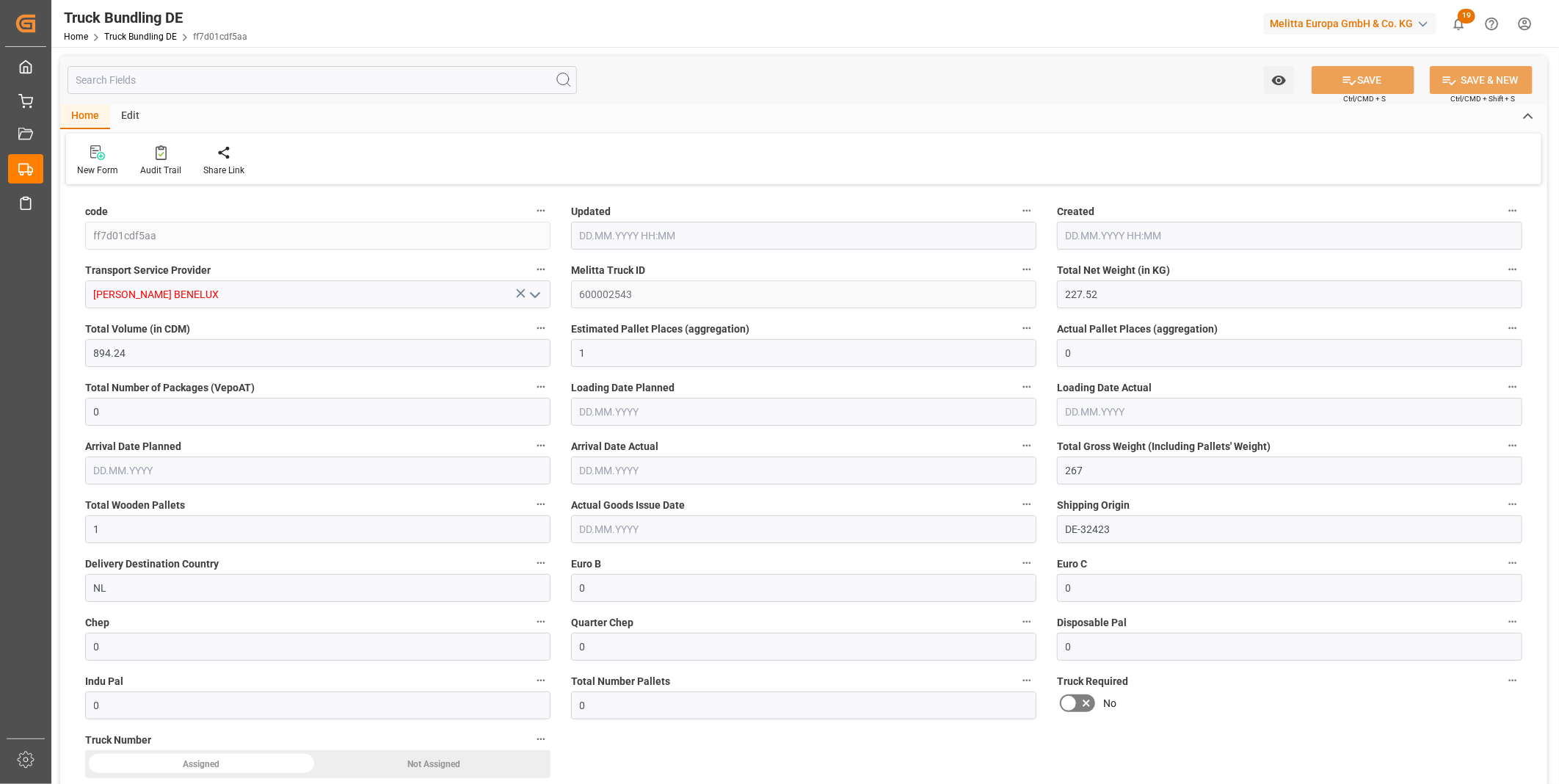
type input "12.09.2025 12:54"
type input "15.09.2025"
type input "16.09.2025"
type input "12.09.2025"
